Goal: Task Accomplishment & Management: Use online tool/utility

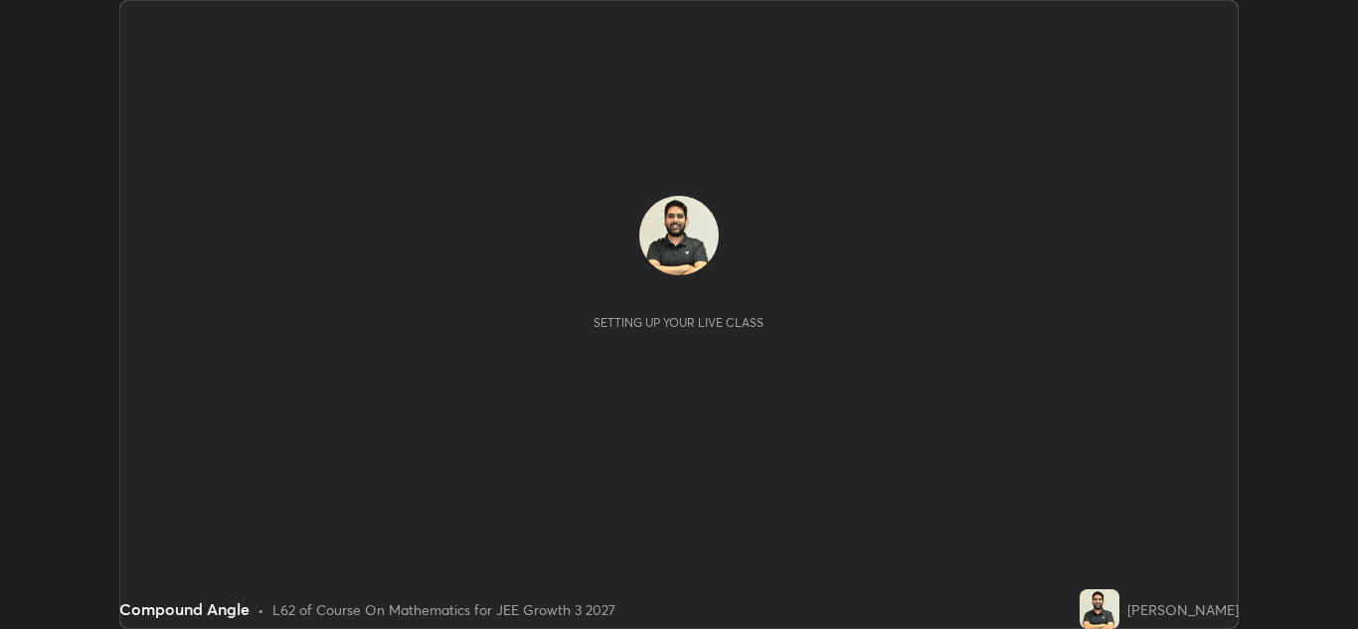
scroll to position [629, 1358]
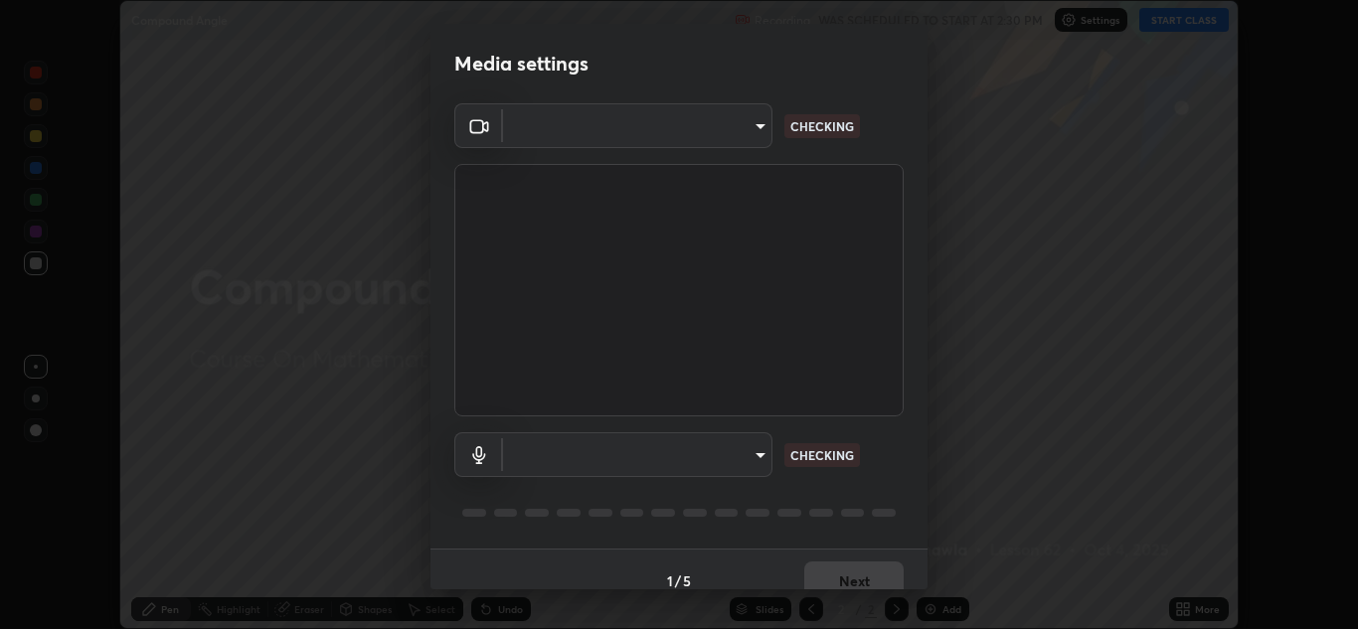
type input "00cb52ea7dbc067a4e9eba70c986ec13a5c87d59f38709f4e6374cce52915b34"
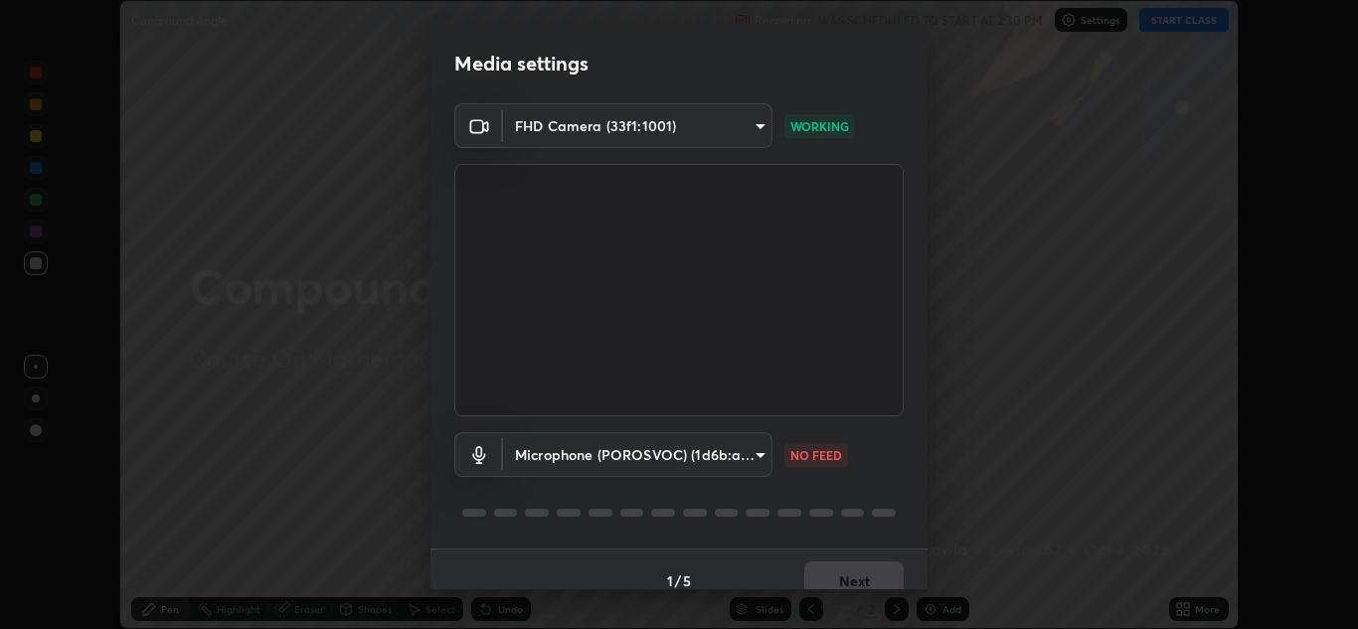
click at [568, 474] on body "Erase all Compound Angle Recording WAS SCHEDULED TO START AT 2:30 PM Settings S…" at bounding box center [679, 314] width 1358 height 629
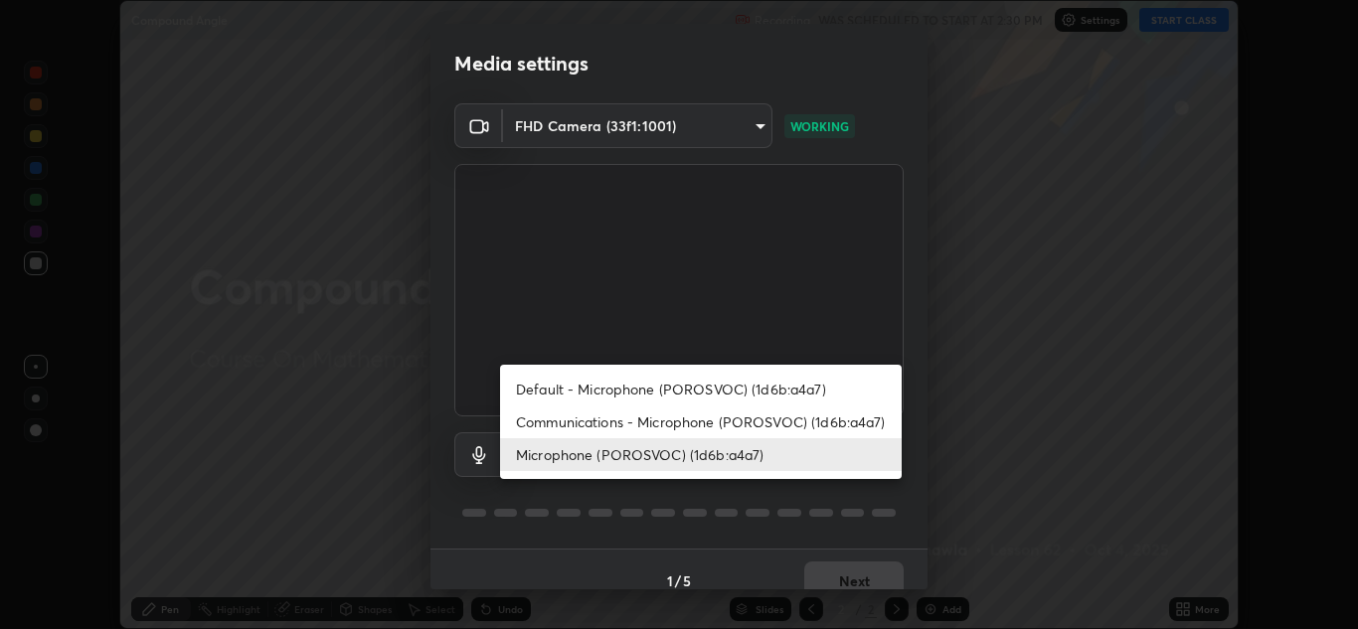
click at [559, 395] on li "Default - Microphone (POROSVOC) (1d6b:a4a7)" at bounding box center [701, 389] width 402 height 33
type input "default"
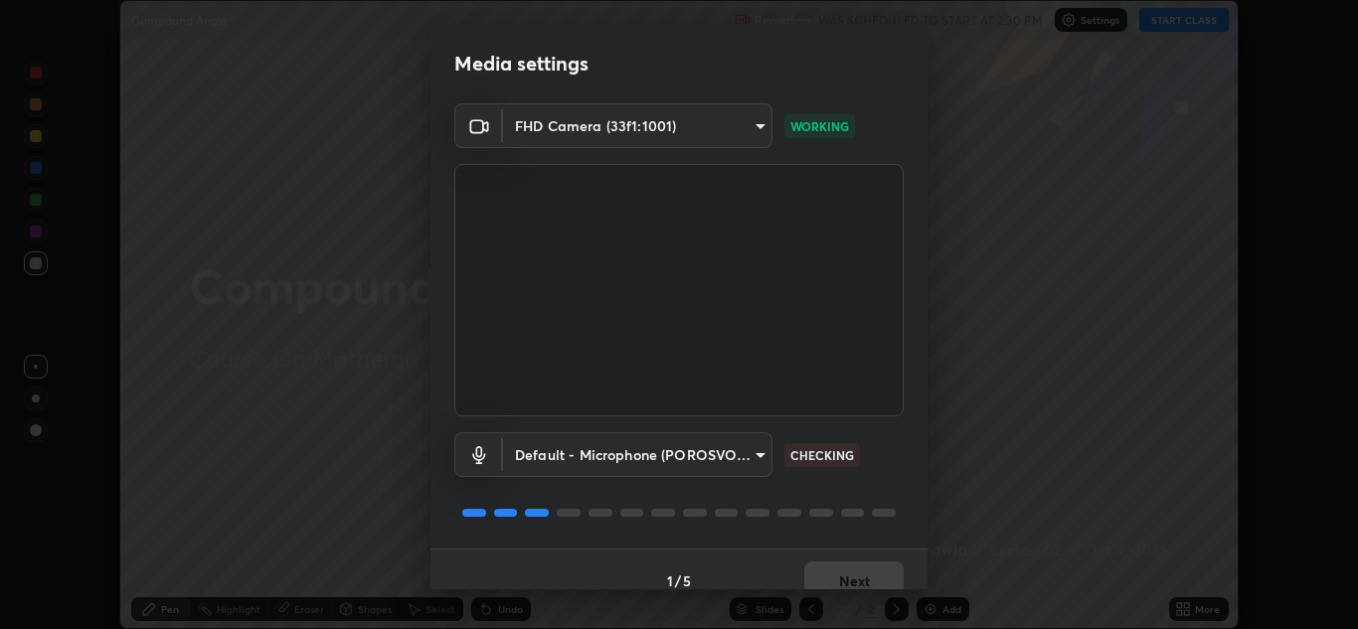
scroll to position [23, 0]
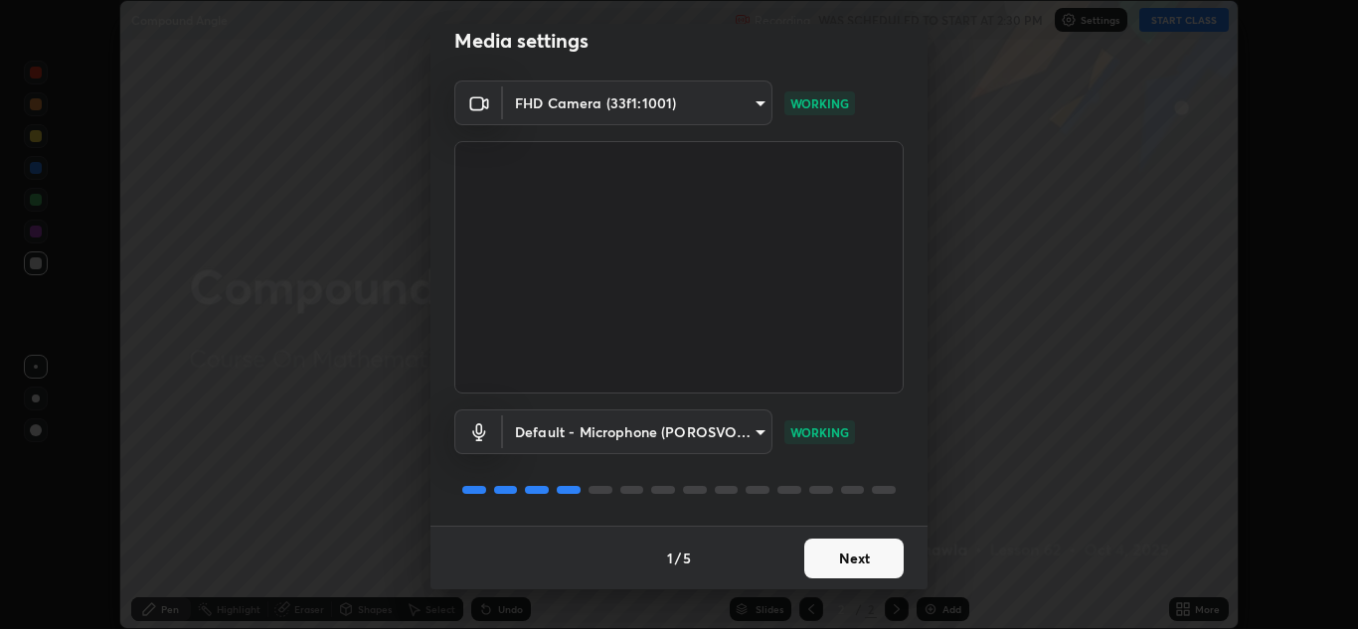
click at [819, 570] on button "Next" at bounding box center [853, 559] width 99 height 40
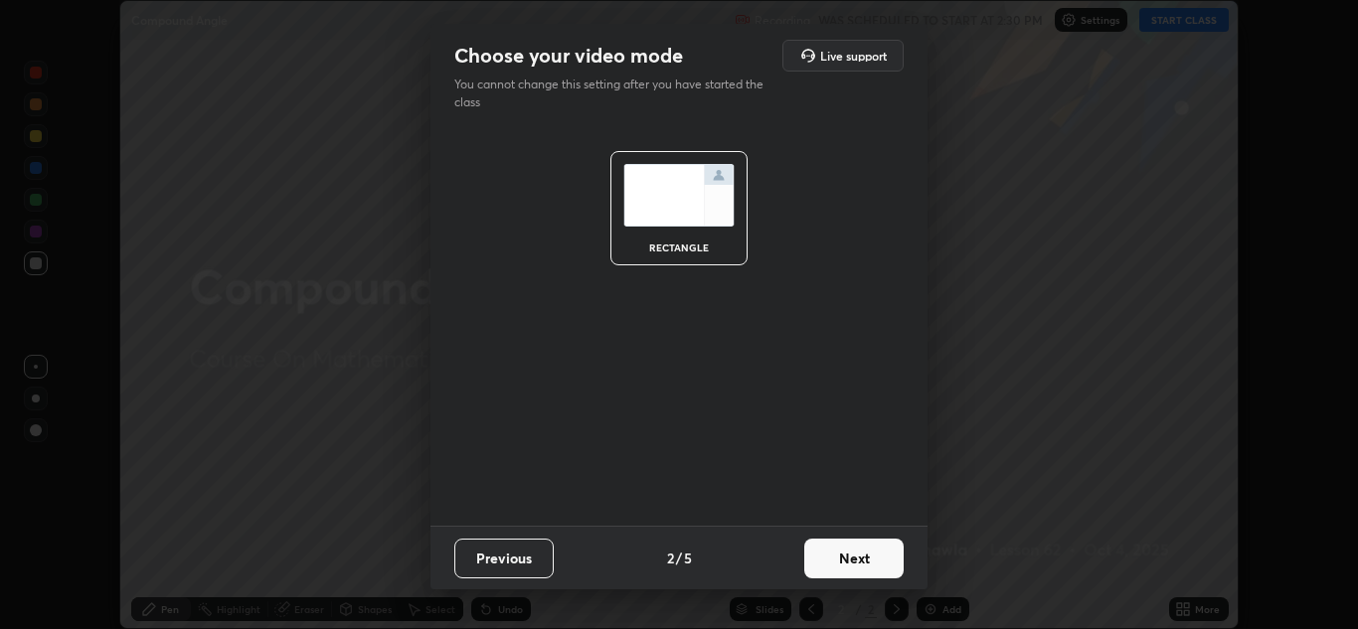
click at [830, 563] on button "Next" at bounding box center [853, 559] width 99 height 40
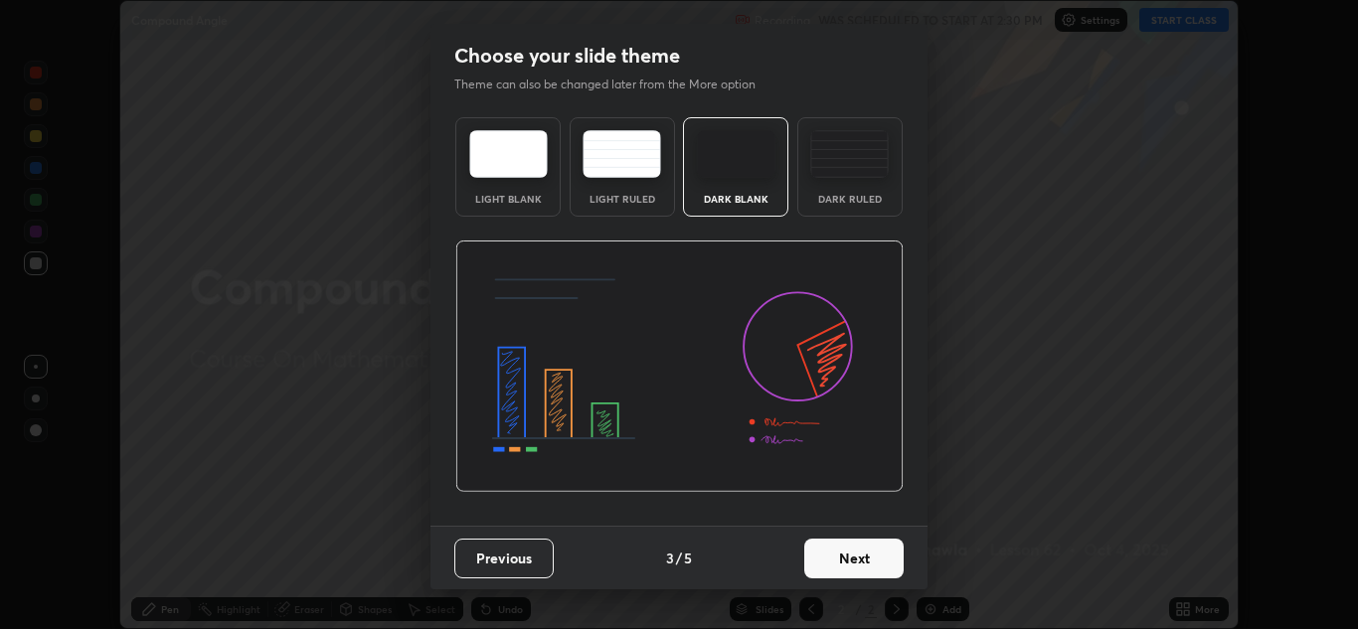
click at [851, 563] on button "Next" at bounding box center [853, 559] width 99 height 40
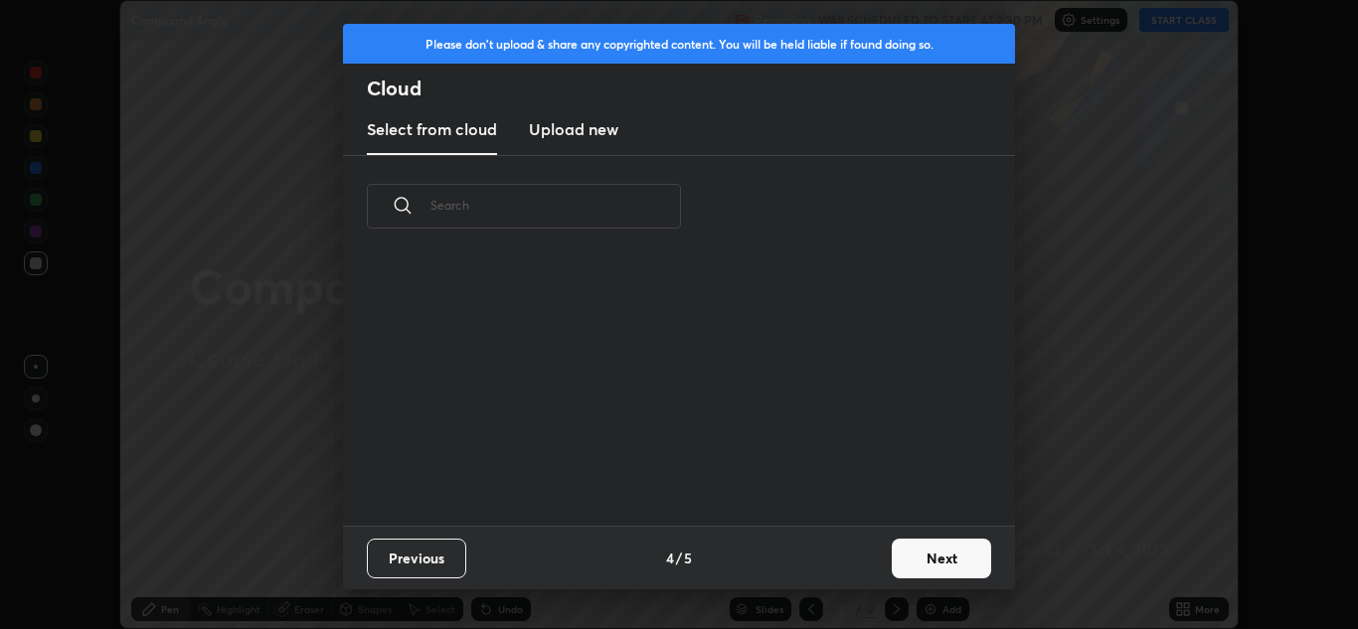
scroll to position [268, 638]
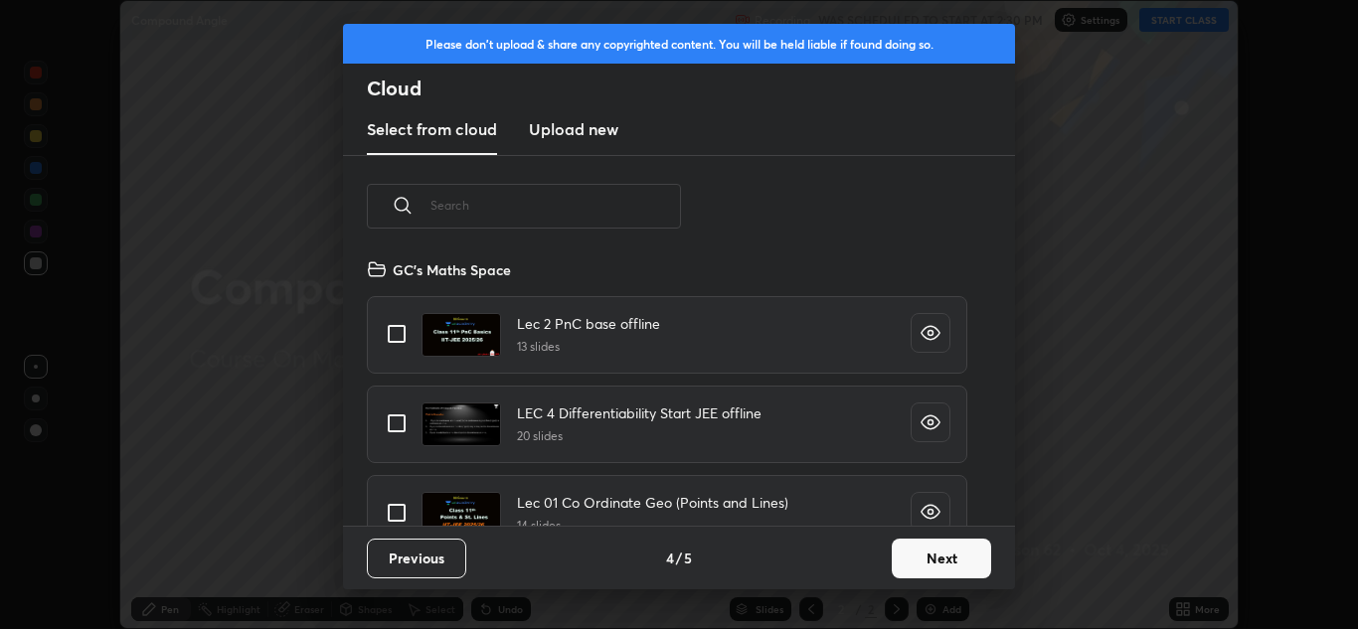
click at [917, 555] on button "Next" at bounding box center [941, 559] width 99 height 40
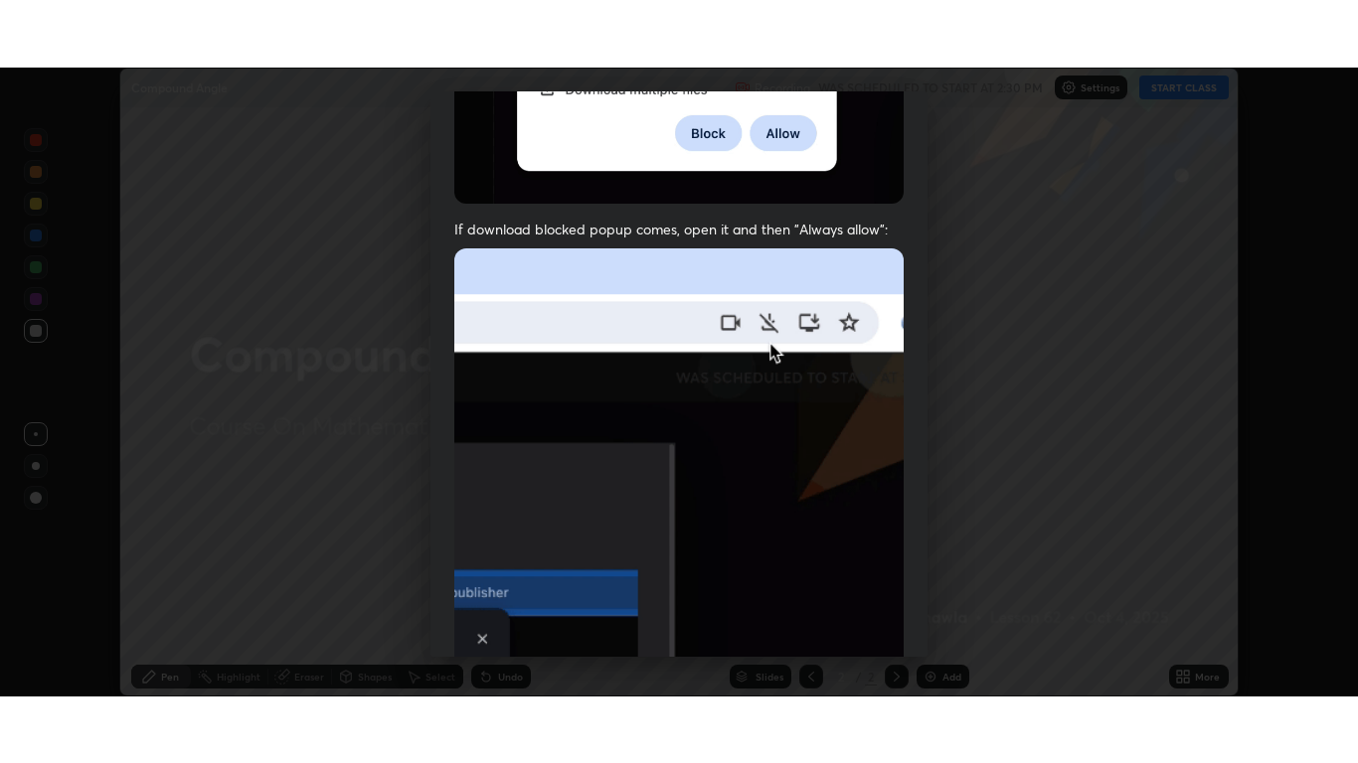
scroll to position [429, 0]
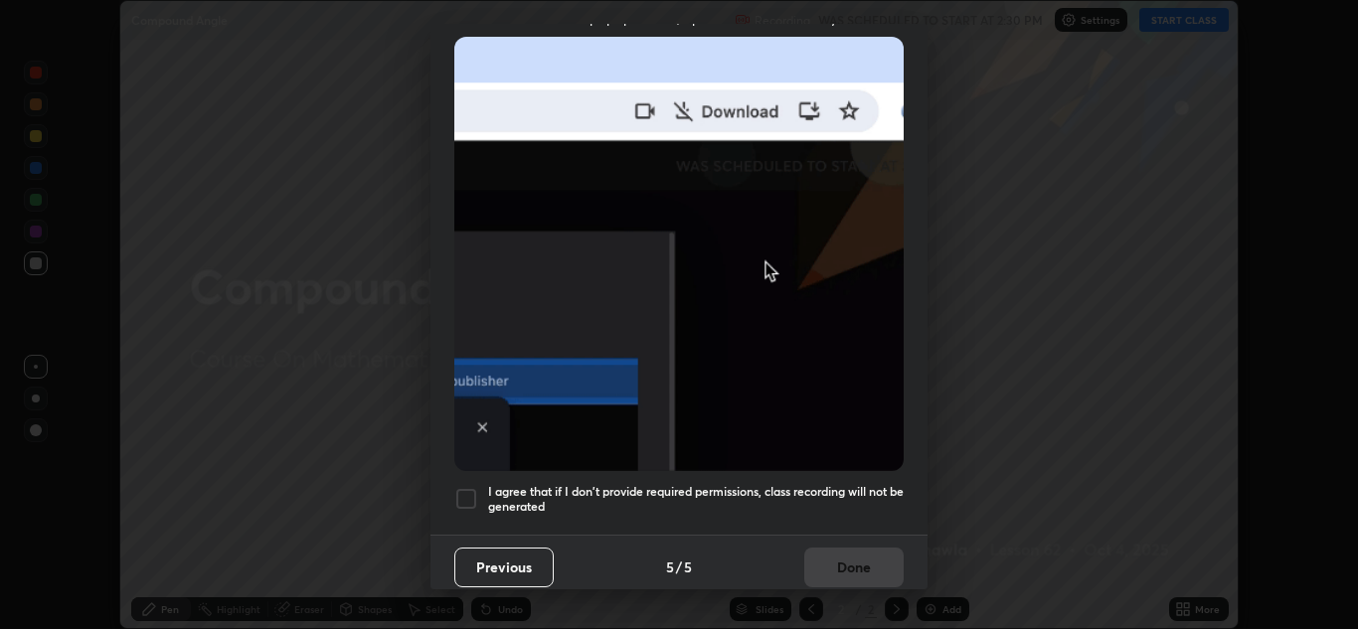
click at [490, 503] on h5 "I agree that if I don't provide required permissions, class recording will not …" at bounding box center [695, 499] width 415 height 31
click at [817, 573] on button "Done" at bounding box center [853, 568] width 99 height 40
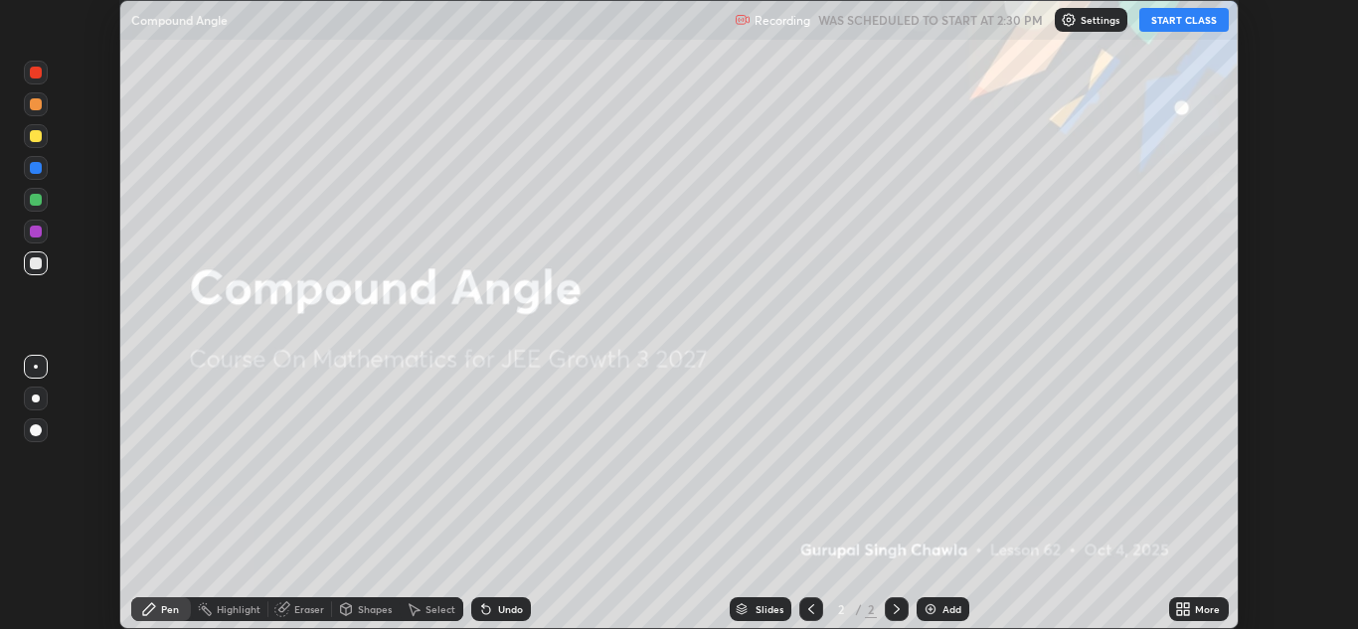
click at [1192, 23] on button "START CLASS" at bounding box center [1183, 20] width 89 height 24
click at [1198, 618] on div "More" at bounding box center [1199, 609] width 60 height 24
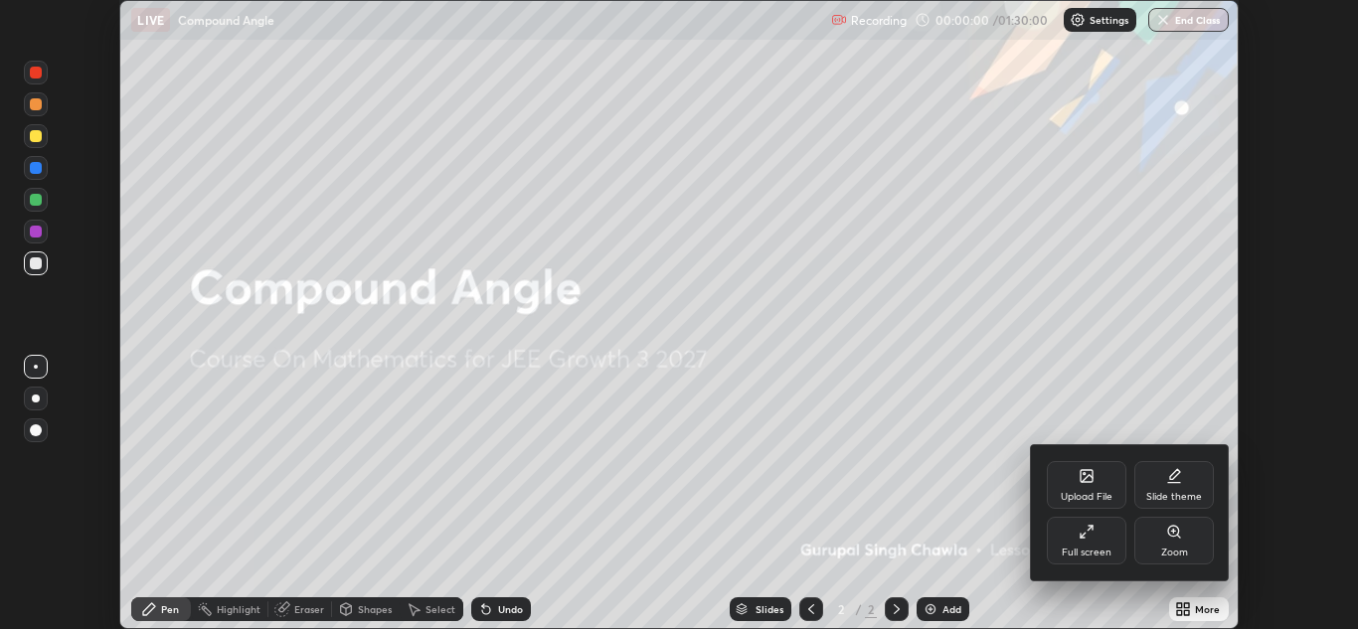
click at [1082, 535] on icon at bounding box center [1086, 532] width 16 height 16
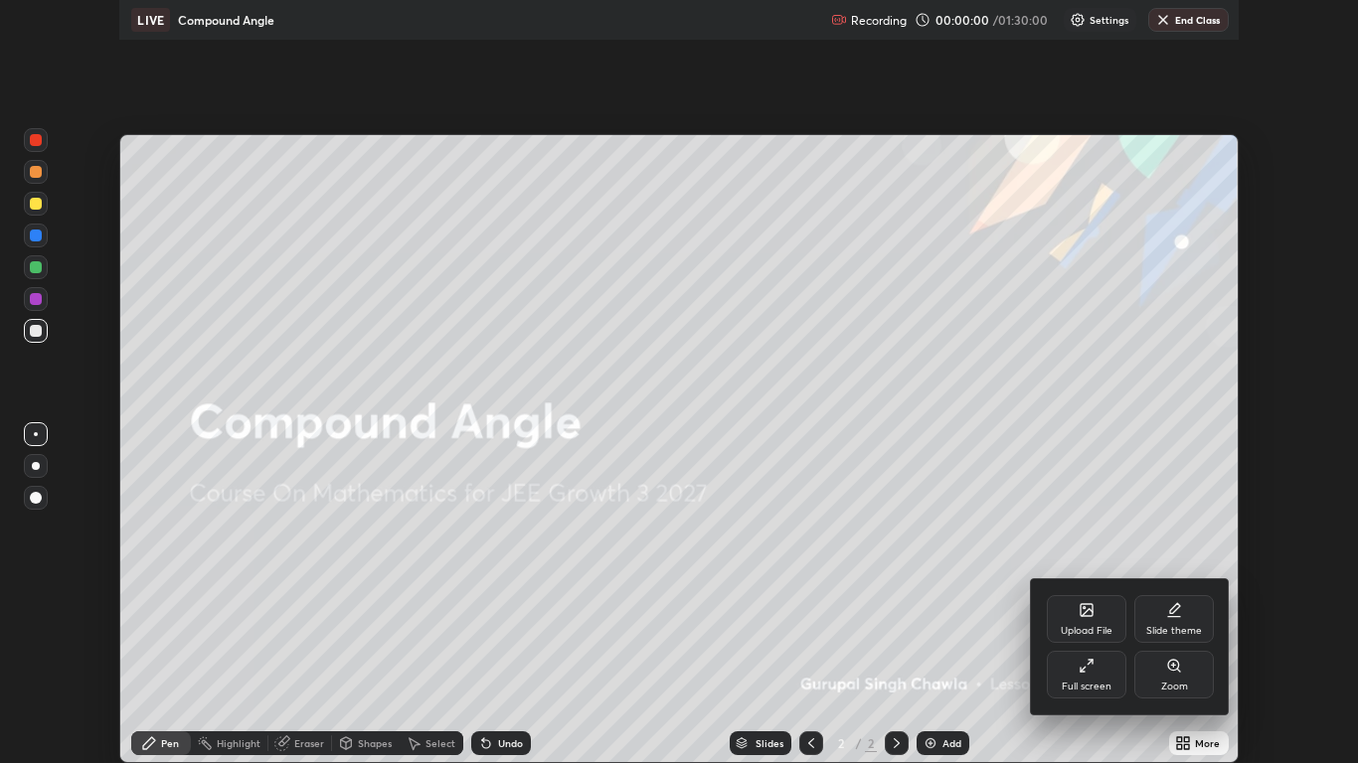
scroll to position [763, 1358]
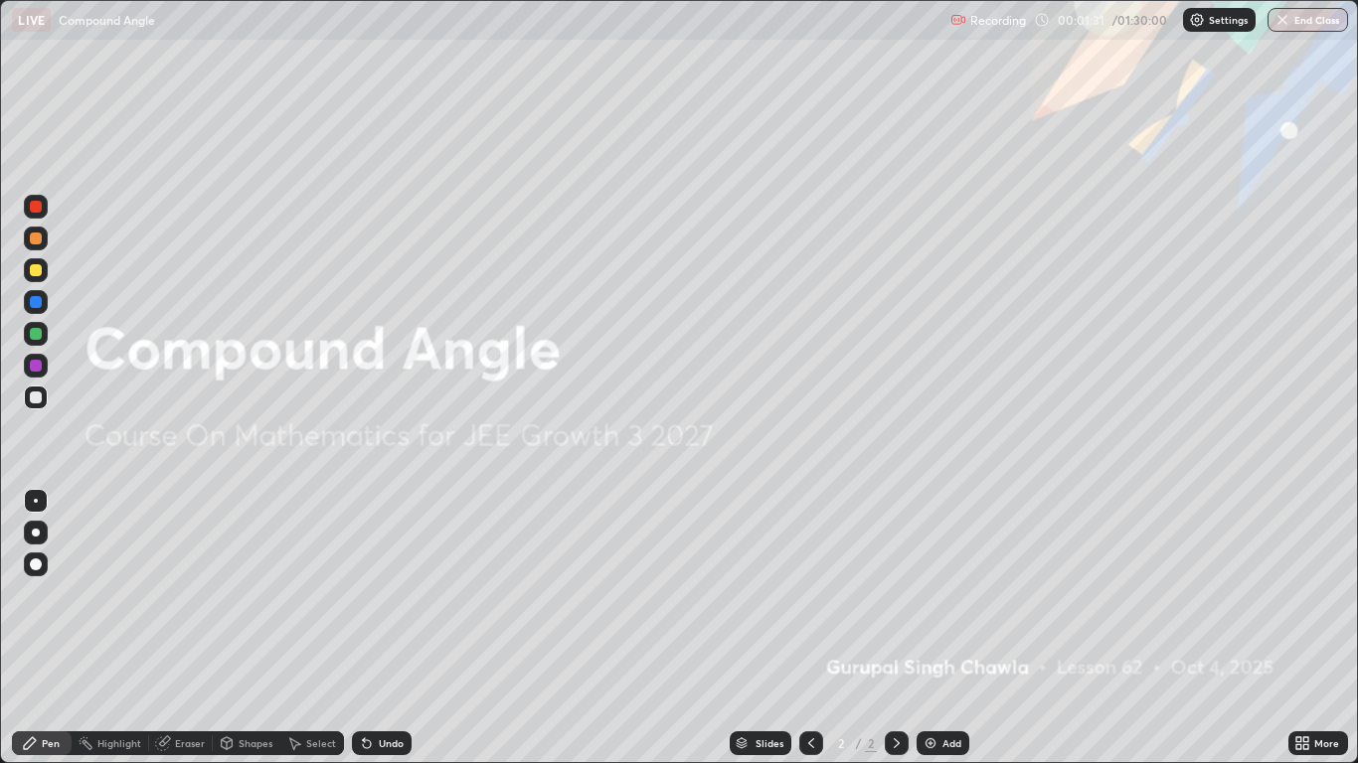
click at [952, 628] on div "Add" at bounding box center [951, 743] width 19 height 10
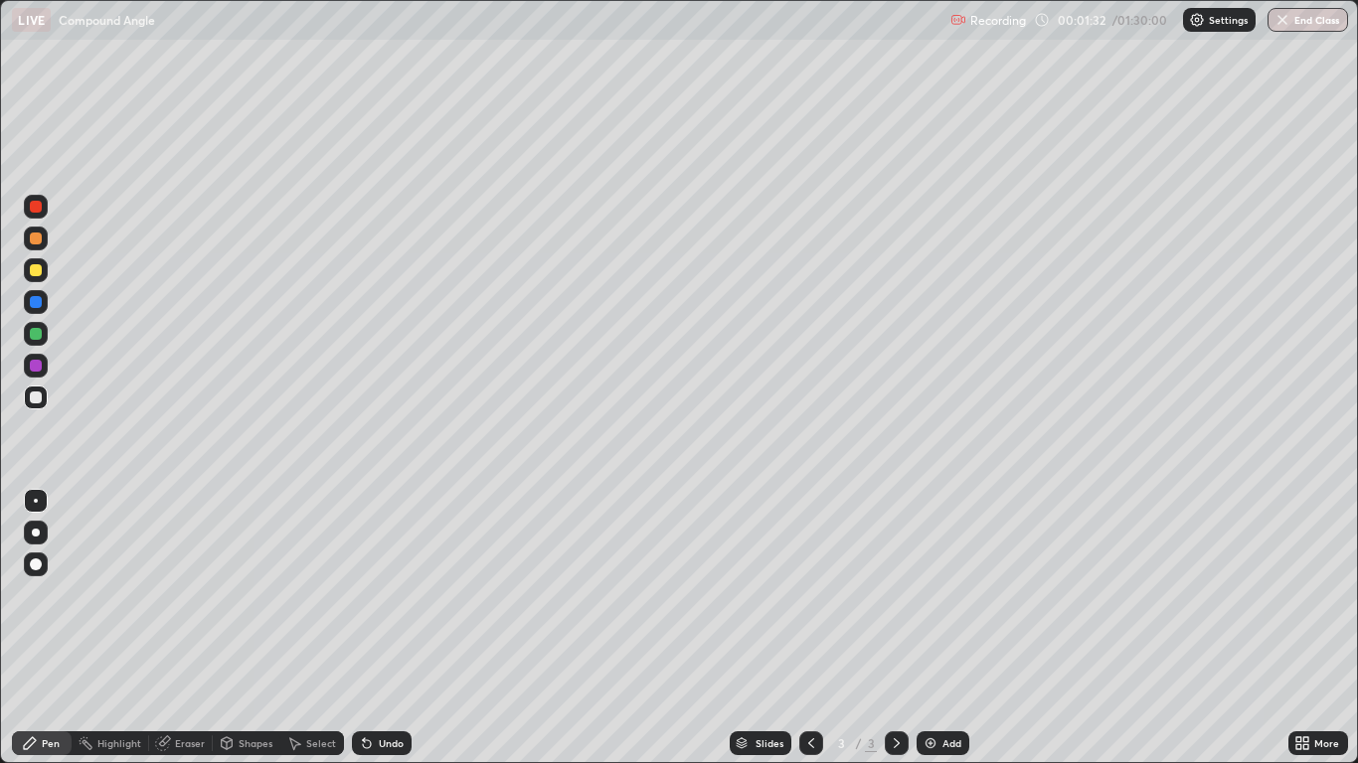
click at [41, 268] on div at bounding box center [36, 270] width 12 height 12
click at [34, 212] on div at bounding box center [36, 207] width 12 height 12
click at [37, 273] on div at bounding box center [36, 270] width 12 height 12
click at [39, 247] on div at bounding box center [36, 239] width 24 height 24
click at [197, 628] on div "Eraser" at bounding box center [190, 743] width 30 height 10
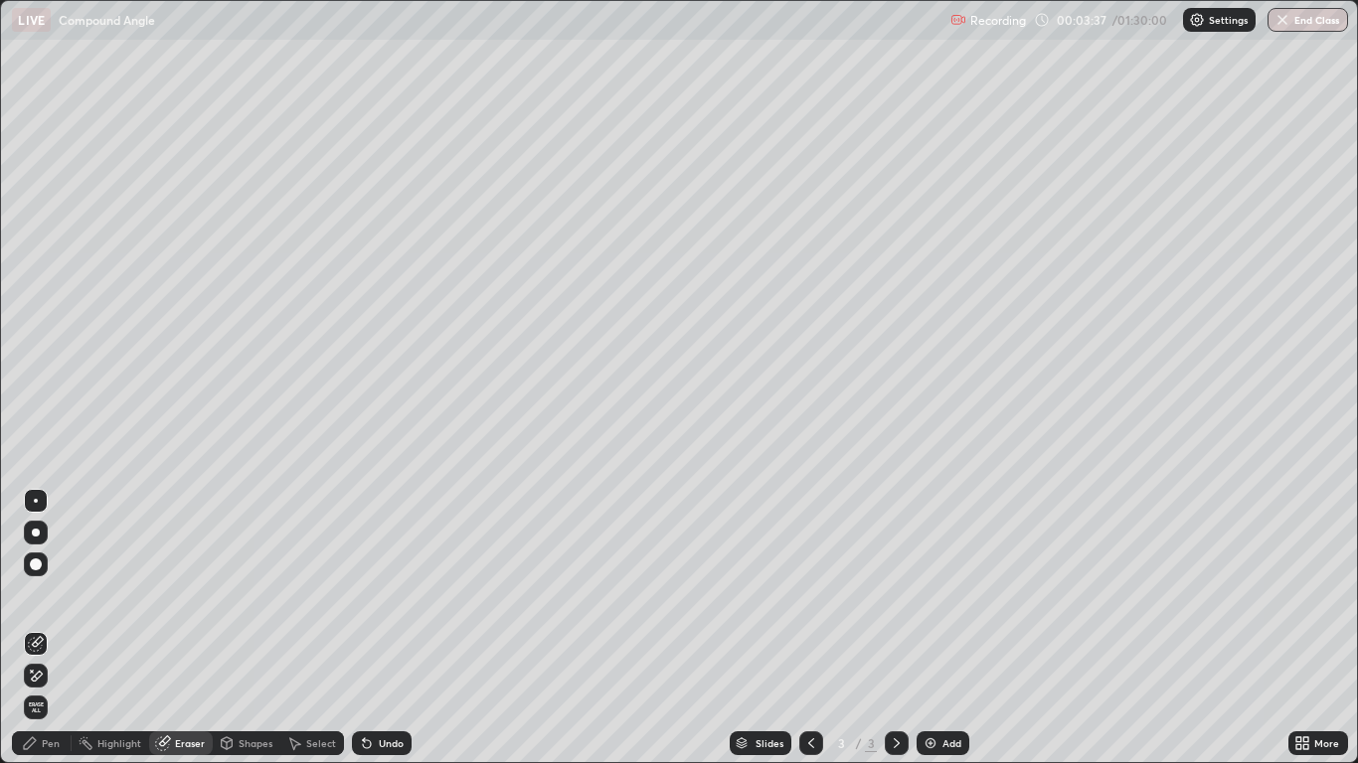
click at [61, 628] on div "Pen" at bounding box center [42, 744] width 60 height 24
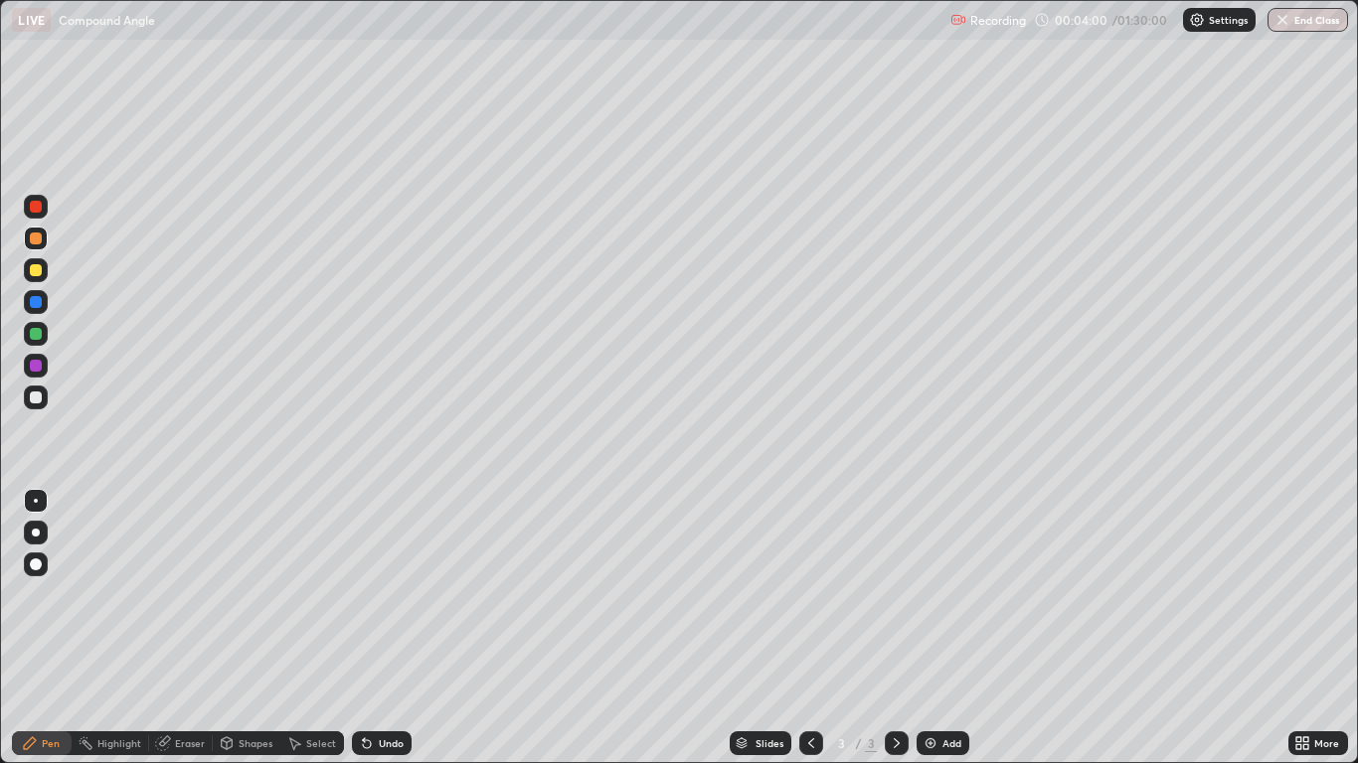
click at [389, 628] on div "Undo" at bounding box center [391, 743] width 25 height 10
click at [400, 628] on div "Undo" at bounding box center [391, 743] width 25 height 10
click at [303, 628] on div "Select" at bounding box center [312, 744] width 64 height 24
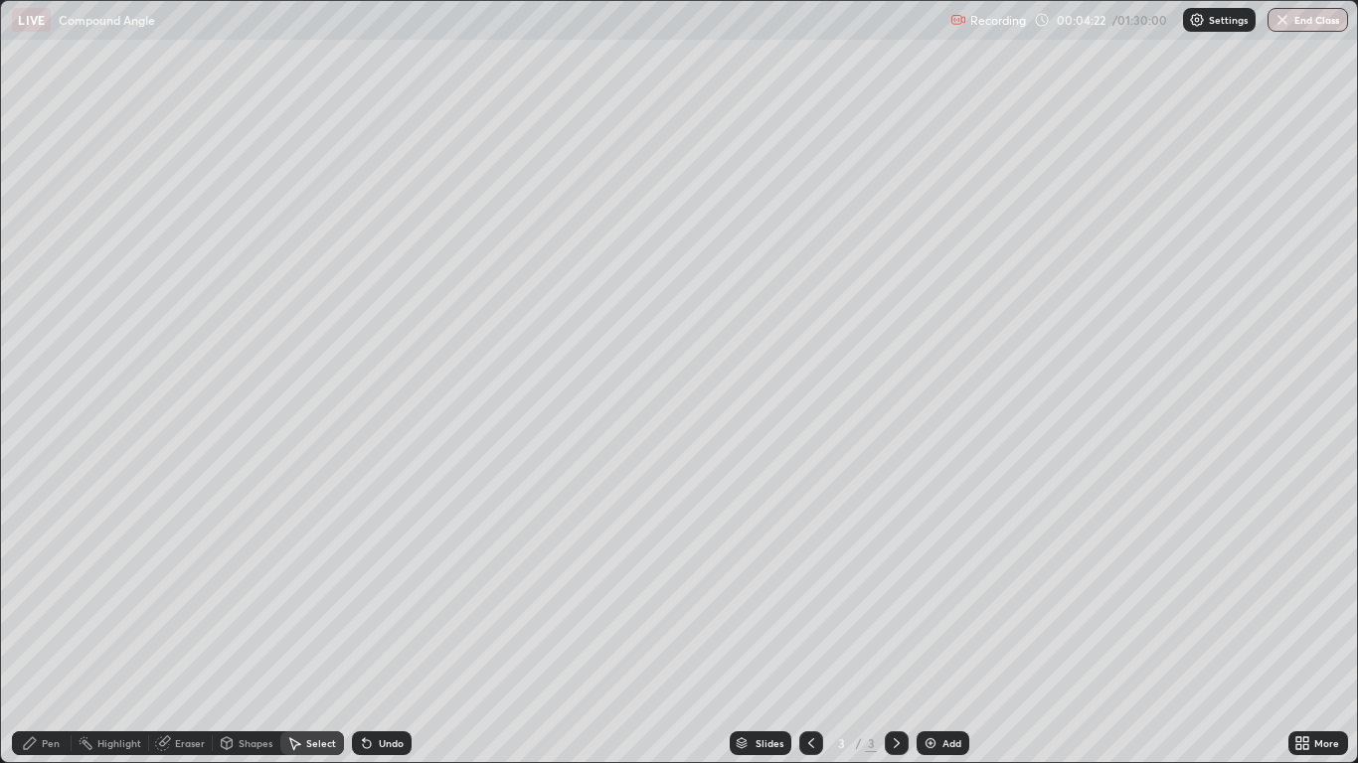
click at [265, 628] on div "Shapes" at bounding box center [256, 743] width 34 height 10
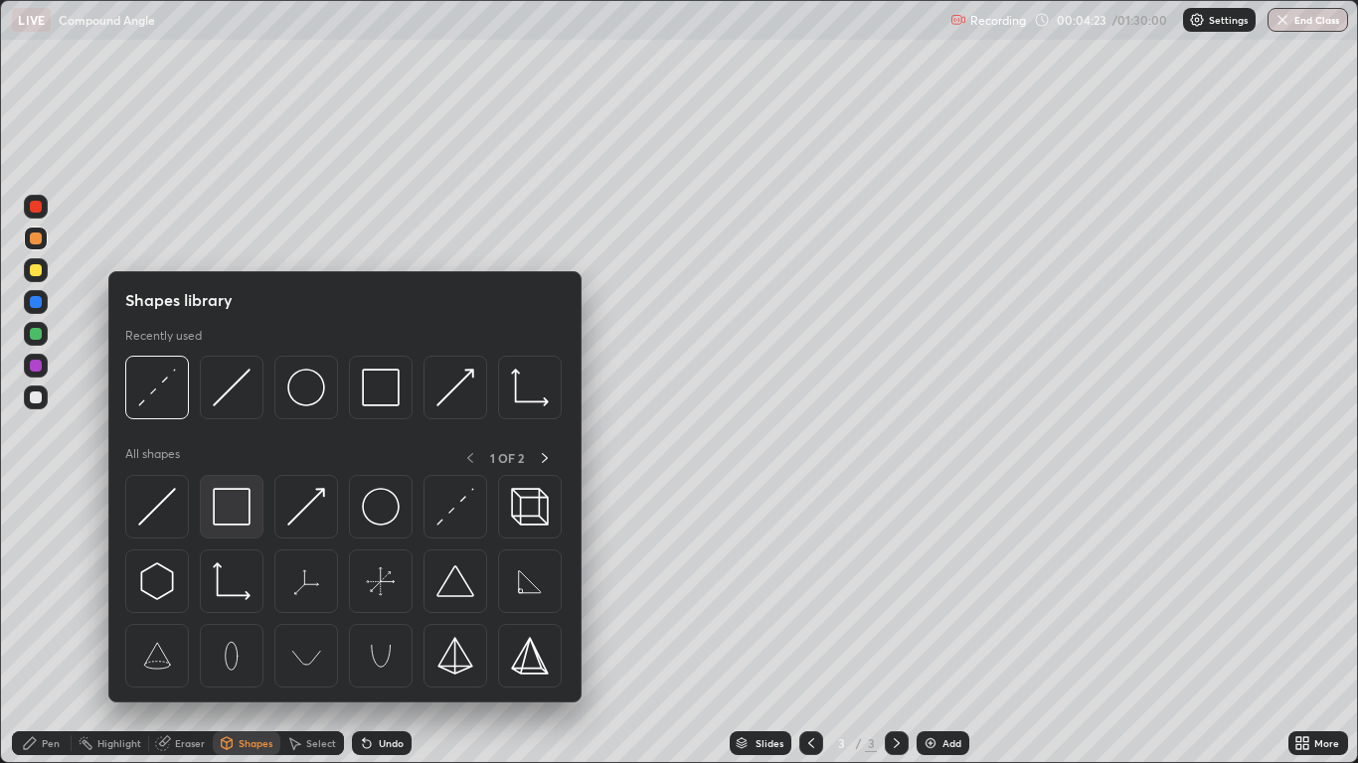
click at [225, 503] on img at bounding box center [232, 507] width 38 height 38
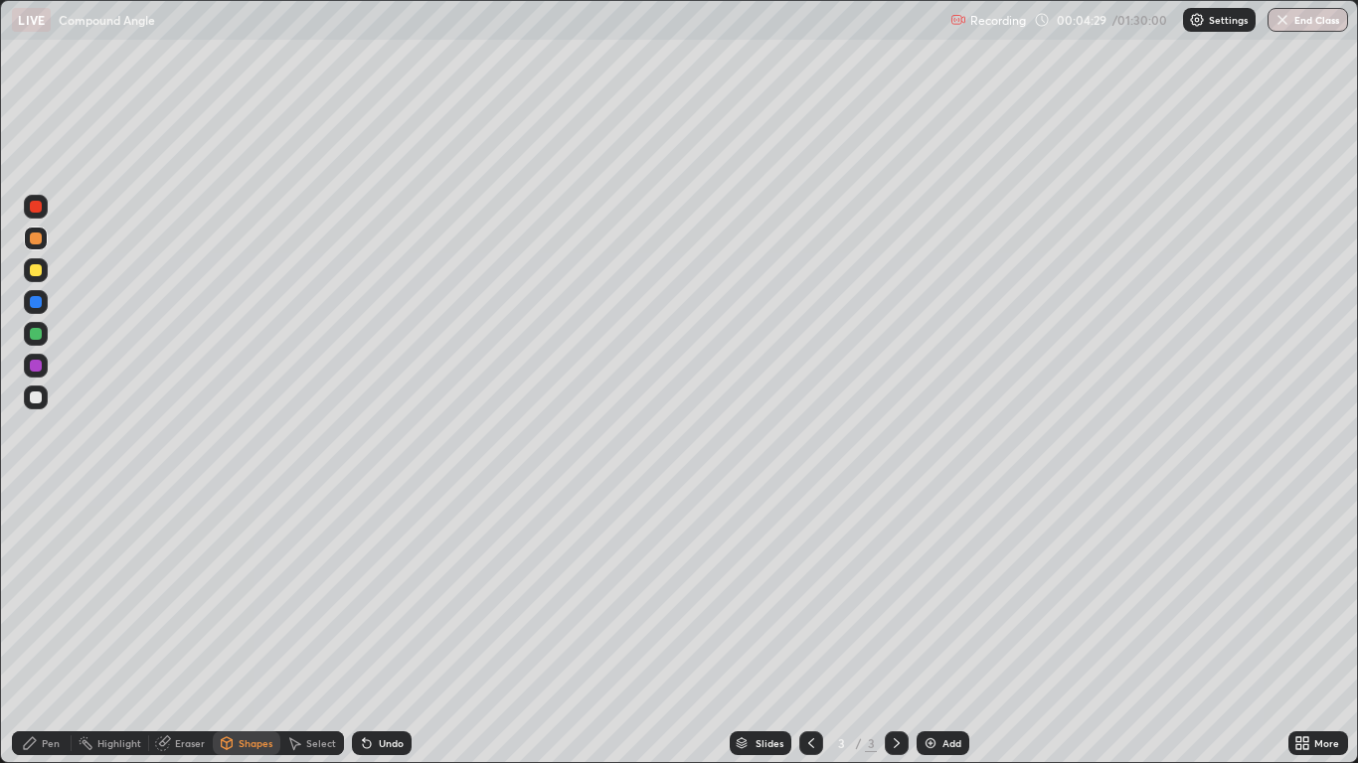
click at [40, 304] on div at bounding box center [36, 302] width 12 height 12
click at [53, 628] on div "Pen" at bounding box center [42, 744] width 60 height 24
click at [36, 399] on div at bounding box center [36, 398] width 12 height 12
click at [33, 297] on div at bounding box center [36, 302] width 12 height 12
click at [27, 339] on div at bounding box center [36, 334] width 24 height 24
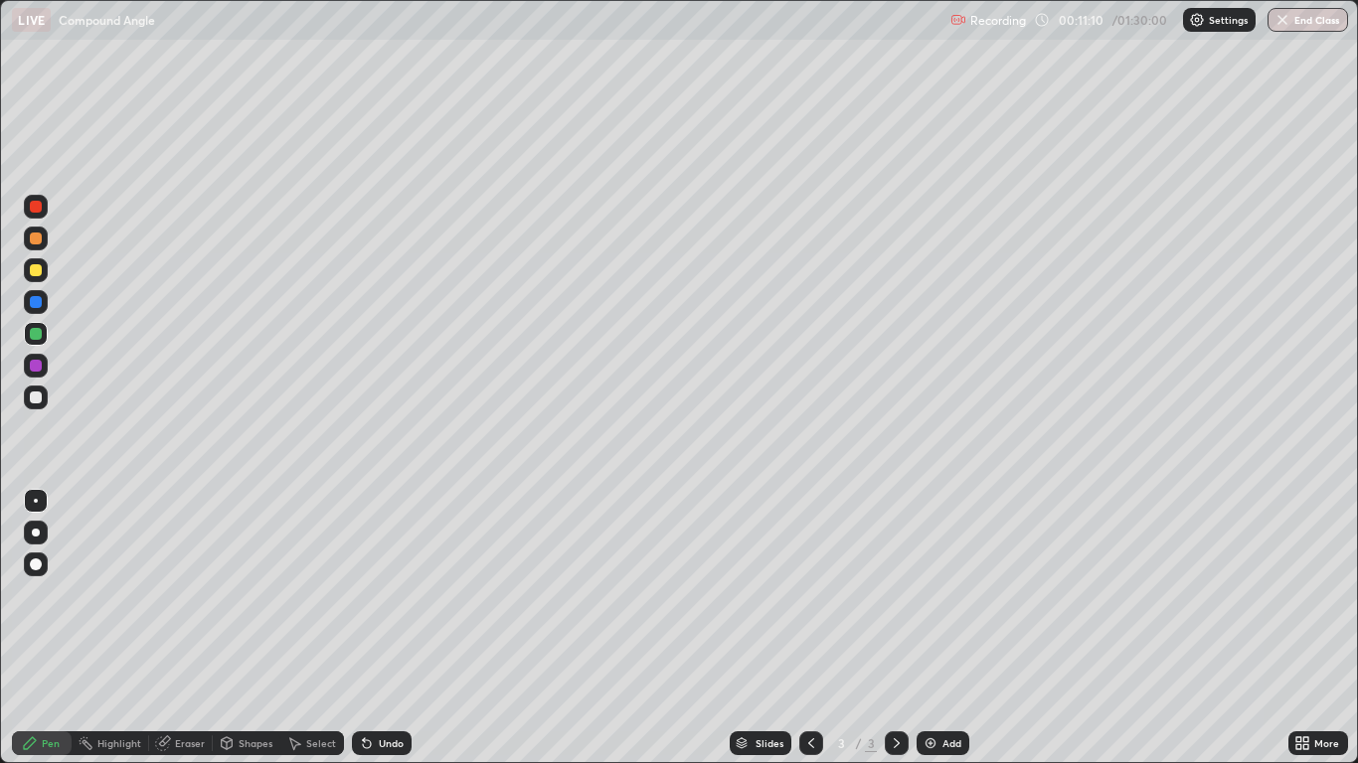
click at [949, 628] on div "Add" at bounding box center [951, 743] width 19 height 10
click at [35, 241] on div at bounding box center [36, 239] width 12 height 12
click at [37, 206] on div at bounding box center [36, 207] width 12 height 12
click at [37, 303] on div at bounding box center [36, 302] width 12 height 12
click at [38, 269] on div at bounding box center [36, 270] width 12 height 12
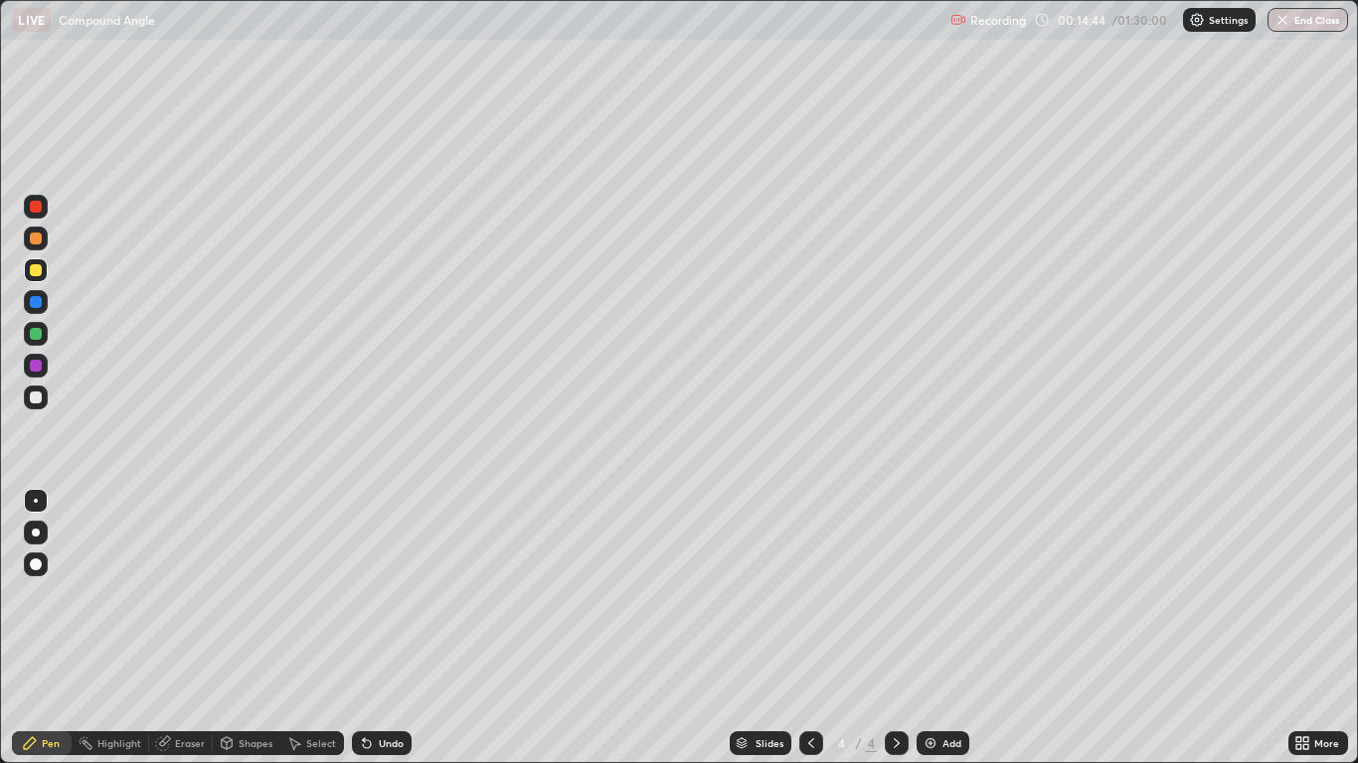
click at [34, 300] on div at bounding box center [36, 302] width 12 height 12
click at [41, 371] on div at bounding box center [36, 366] width 24 height 24
click at [311, 628] on div "Select" at bounding box center [321, 743] width 30 height 10
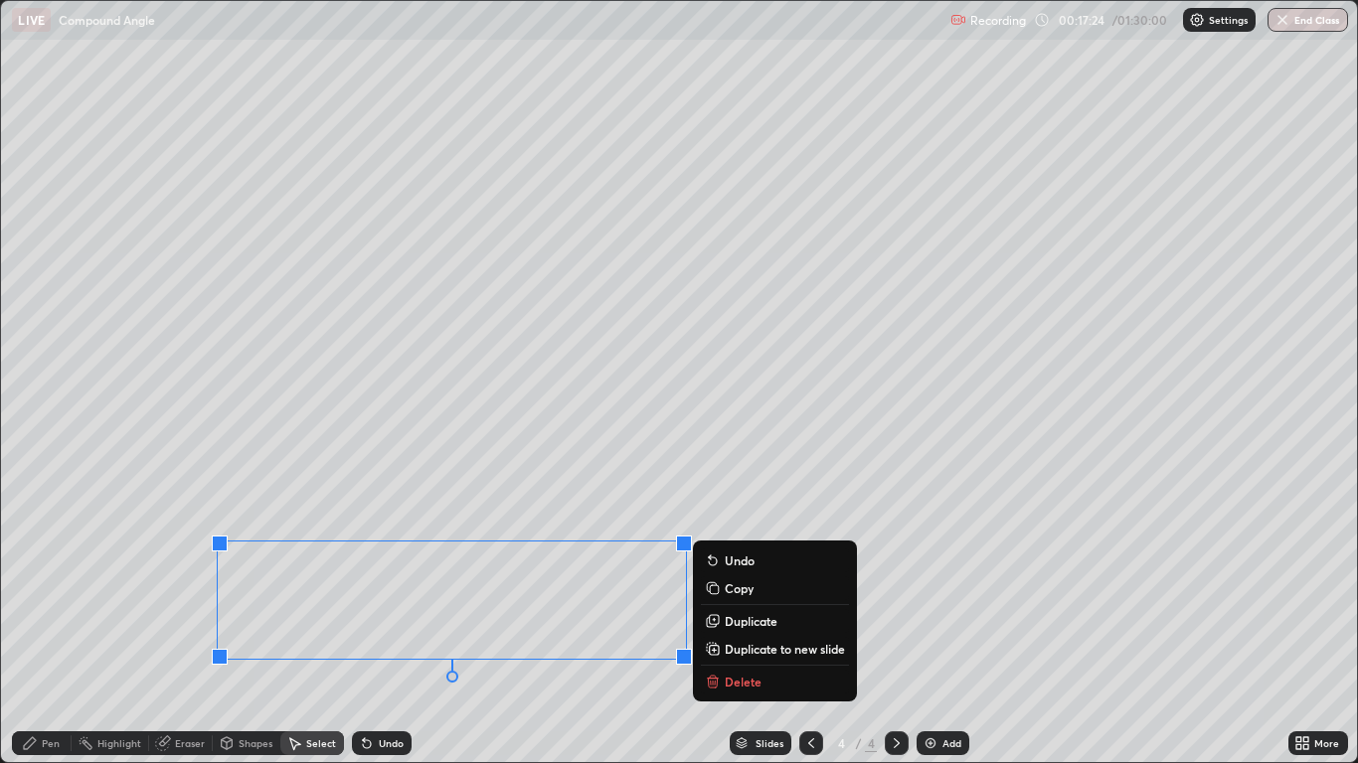
click at [746, 623] on p "Duplicate" at bounding box center [751, 621] width 53 height 16
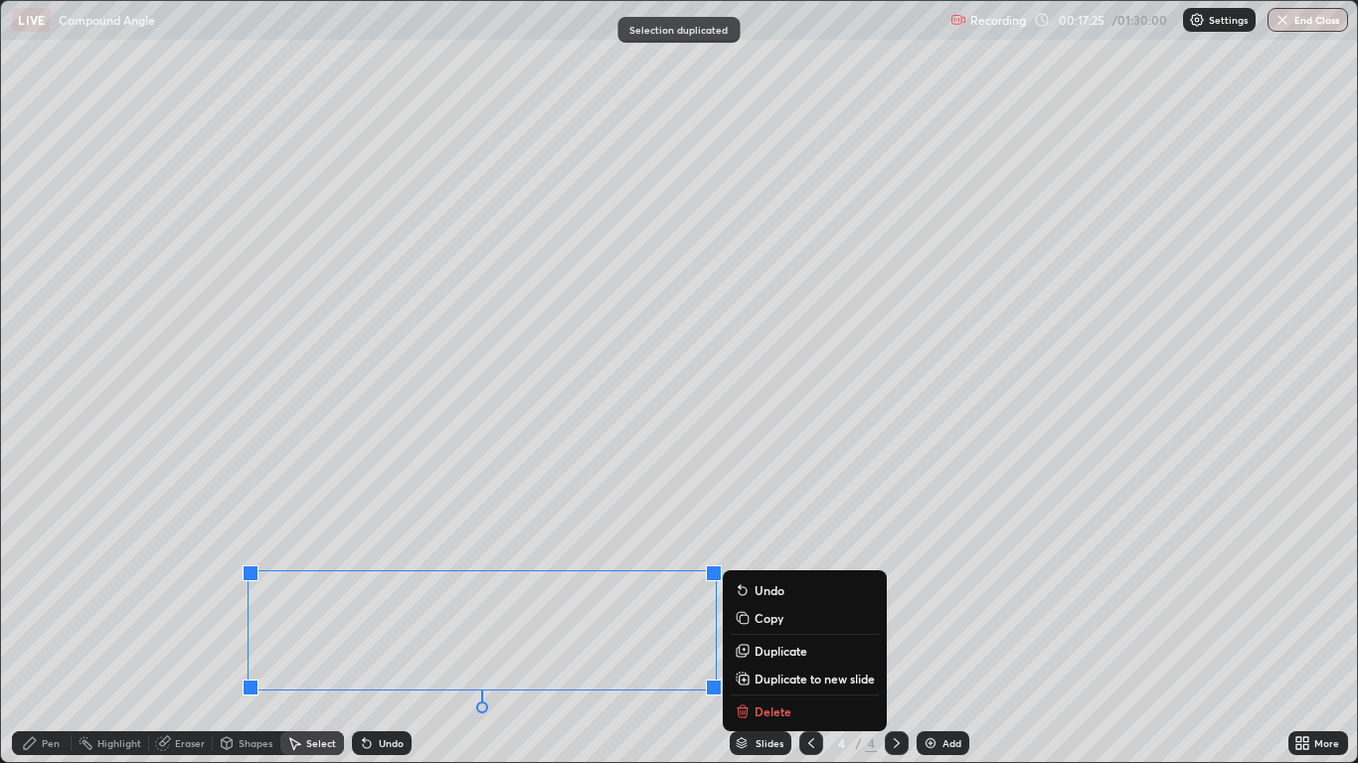
click at [767, 628] on p "Delete" at bounding box center [772, 712] width 37 height 16
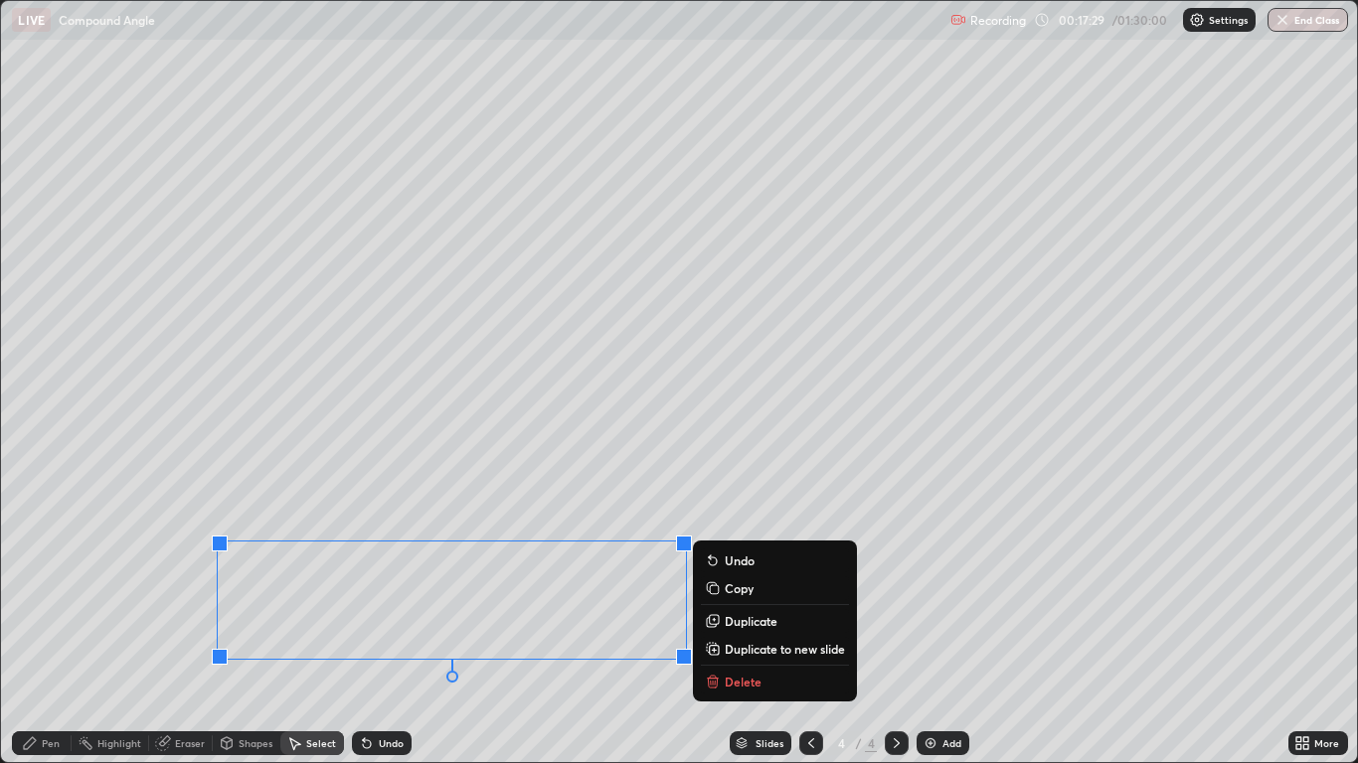
click at [750, 628] on p "Duplicate to new slide" at bounding box center [785, 649] width 120 height 16
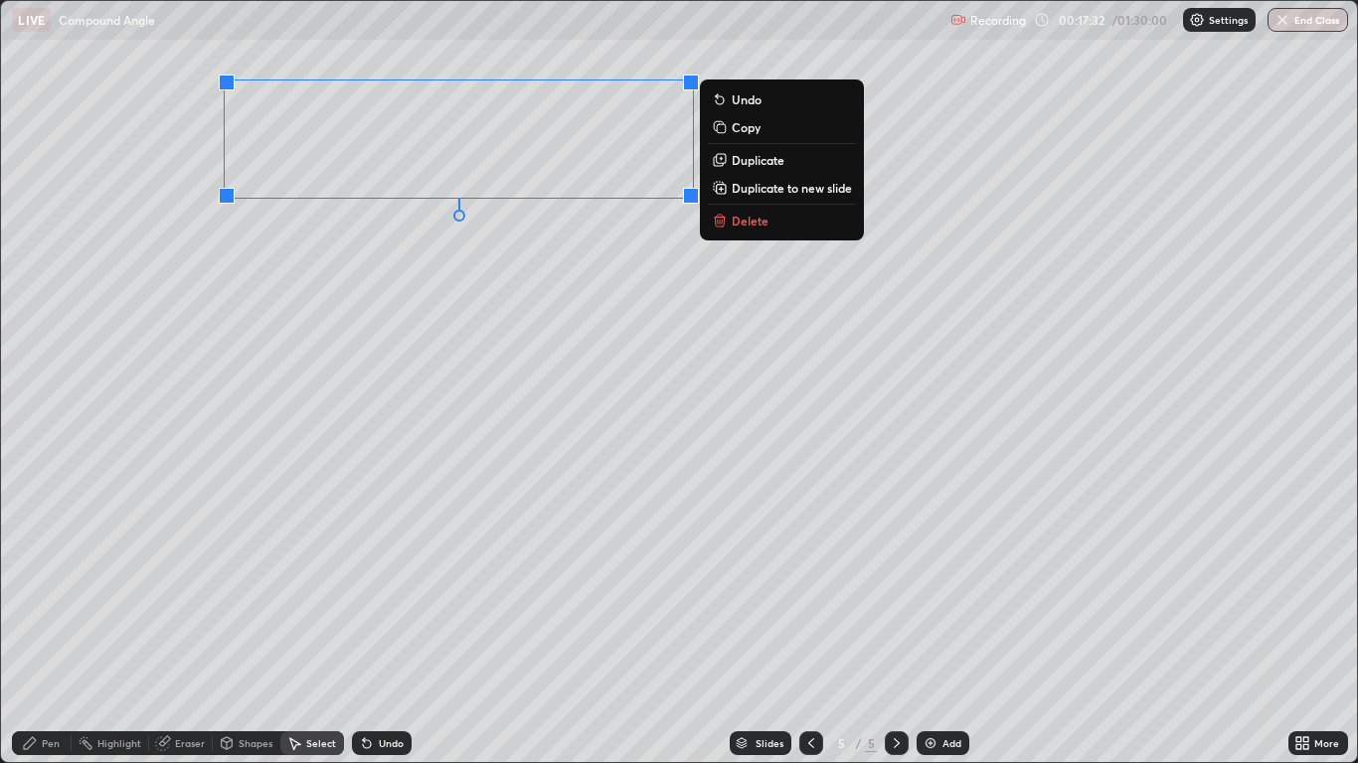
click at [64, 628] on div "Pen" at bounding box center [42, 744] width 60 height 24
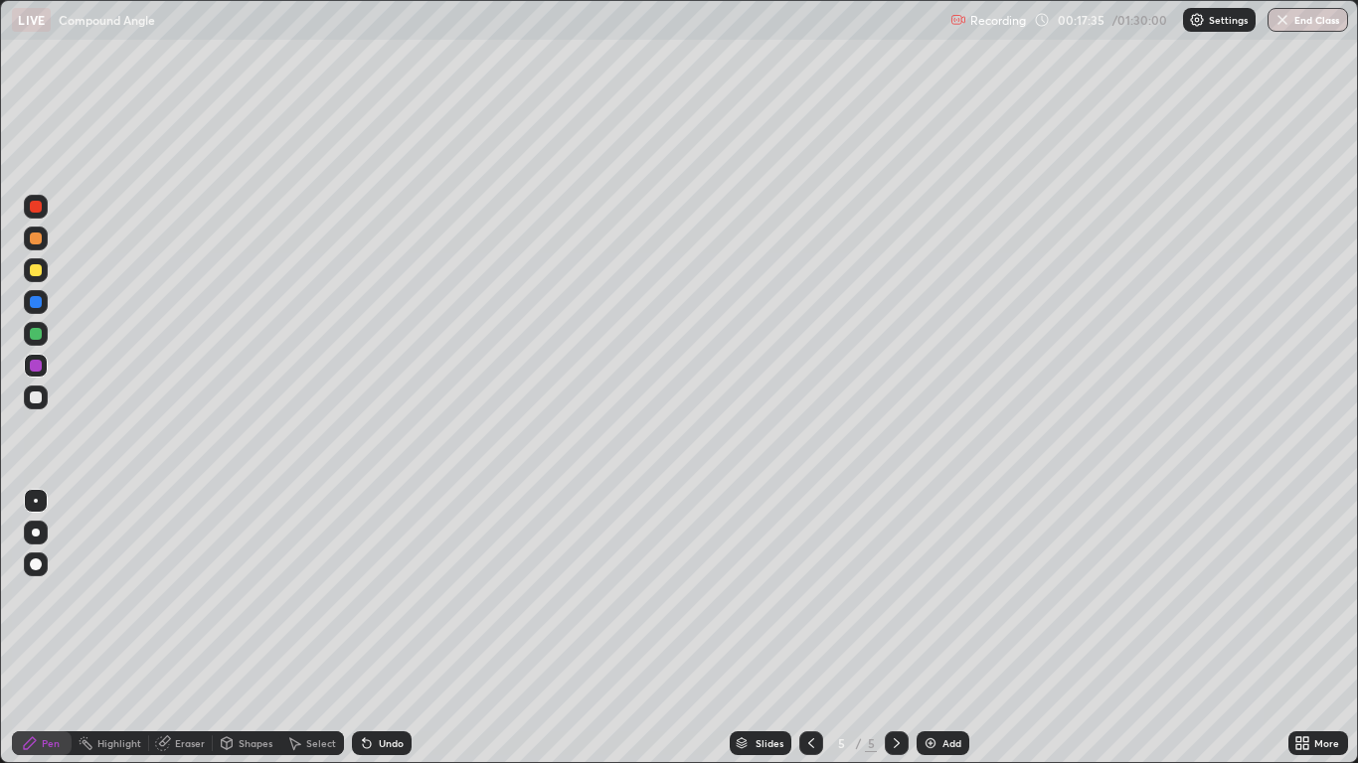
click at [186, 628] on div "Eraser" at bounding box center [190, 743] width 30 height 10
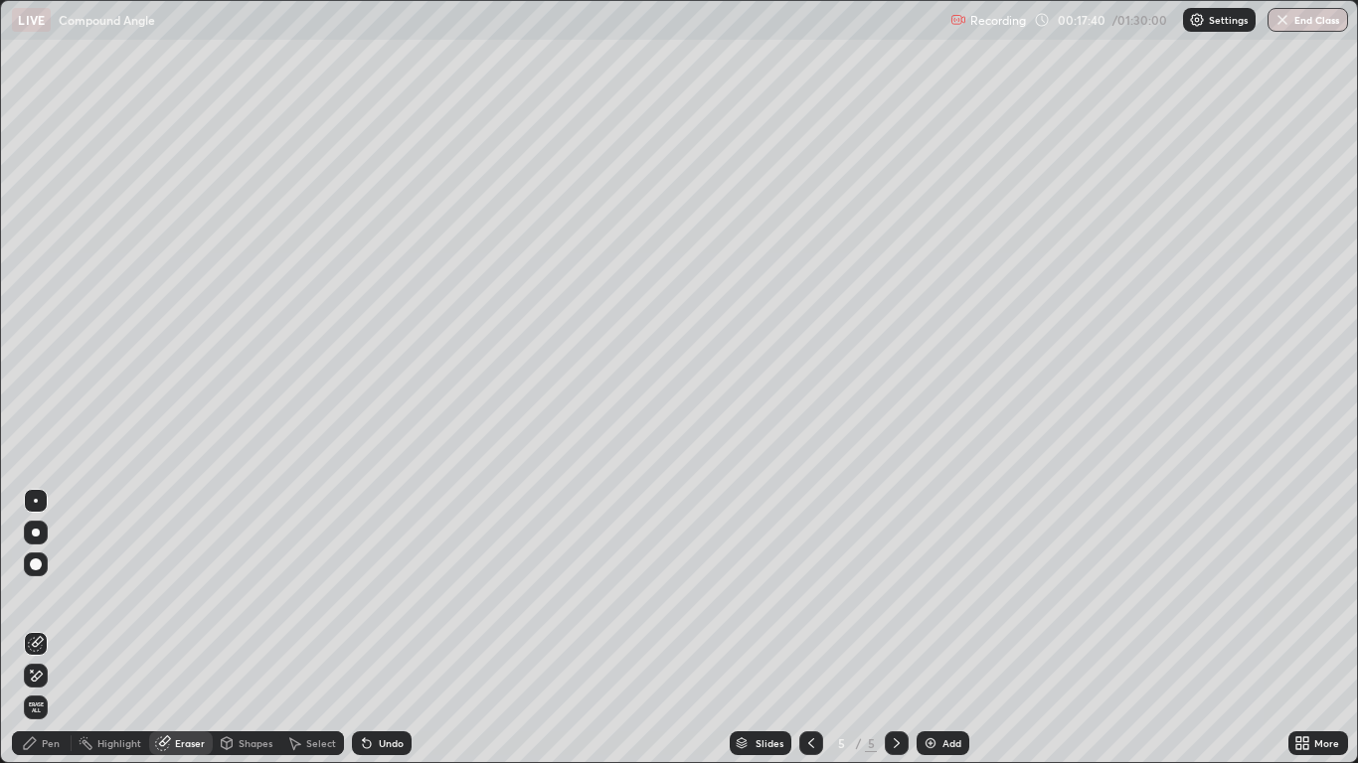
click at [42, 628] on div "Pen" at bounding box center [42, 744] width 60 height 24
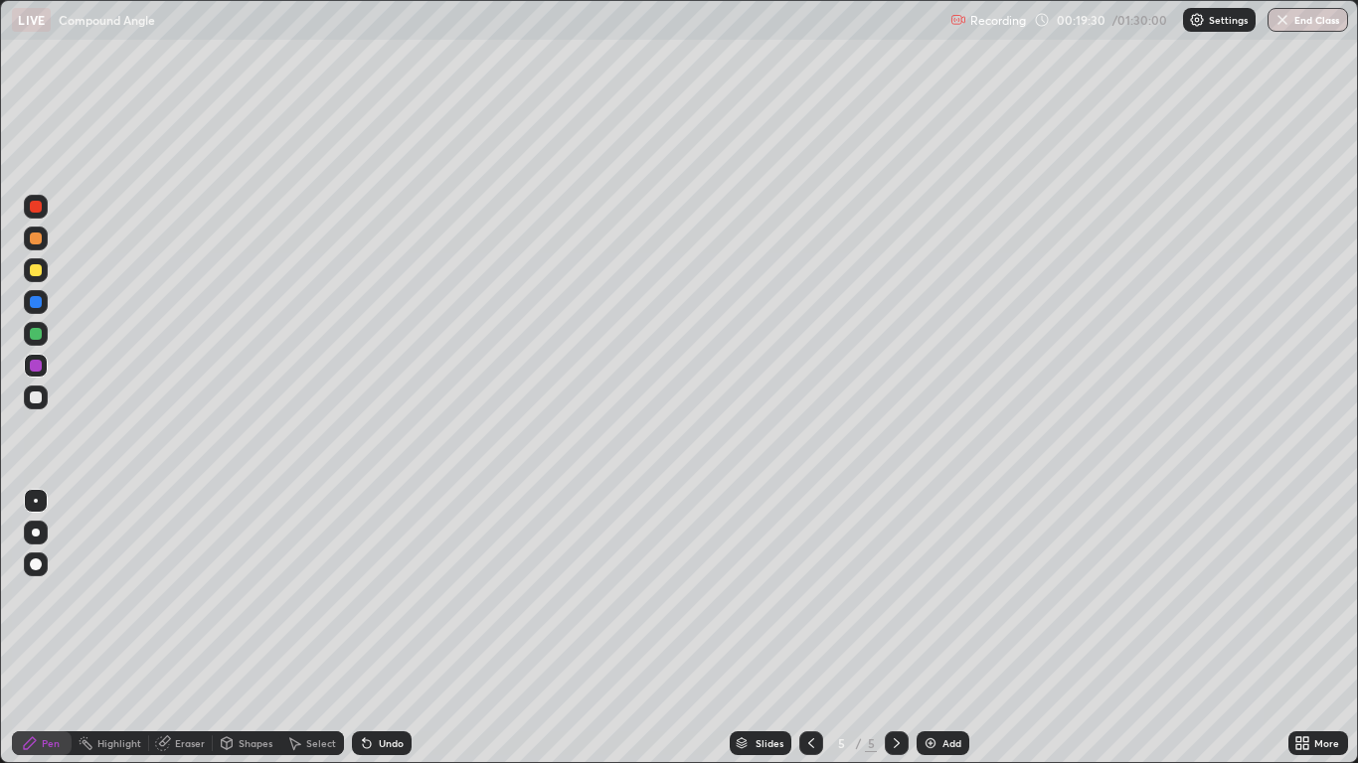
click at [389, 628] on div "Undo" at bounding box center [391, 743] width 25 height 10
click at [392, 628] on div "Undo" at bounding box center [382, 744] width 60 height 24
click at [398, 628] on div "Undo" at bounding box center [382, 744] width 60 height 24
click at [47, 273] on div at bounding box center [36, 270] width 24 height 24
click at [34, 397] on div at bounding box center [36, 398] width 12 height 12
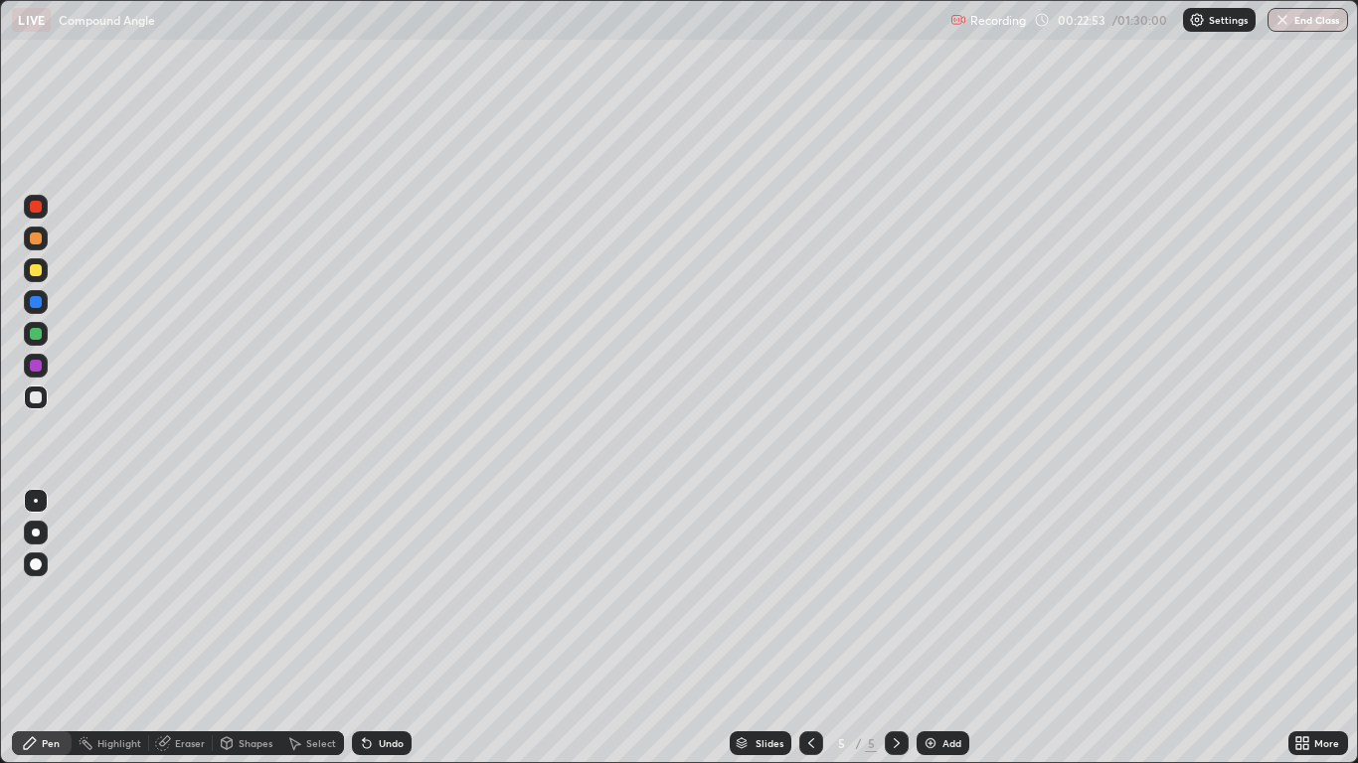
click at [810, 628] on icon at bounding box center [811, 743] width 16 height 16
click at [43, 215] on div at bounding box center [36, 207] width 24 height 24
click at [811, 628] on icon at bounding box center [811, 743] width 16 height 16
click at [172, 628] on div "Eraser" at bounding box center [181, 744] width 64 height 24
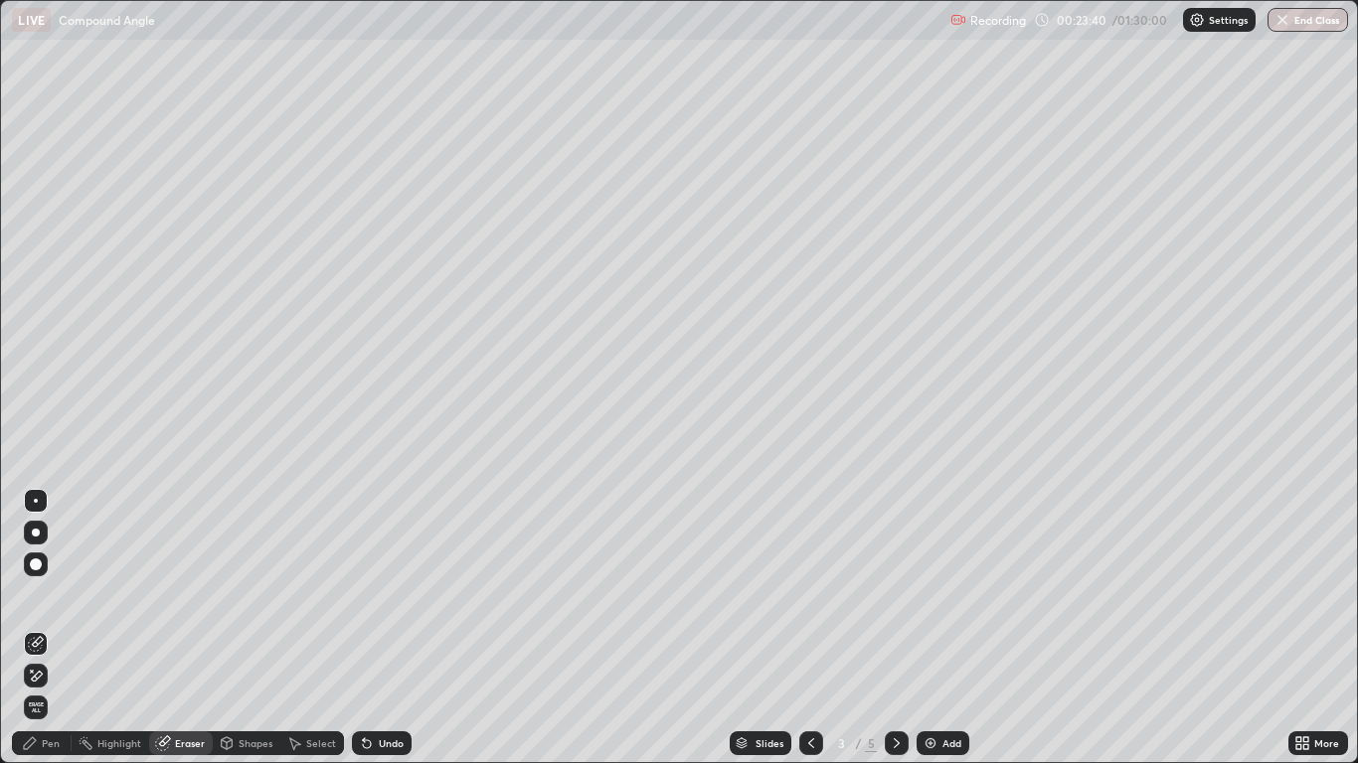
click at [35, 628] on span "Erase all" at bounding box center [36, 708] width 22 height 12
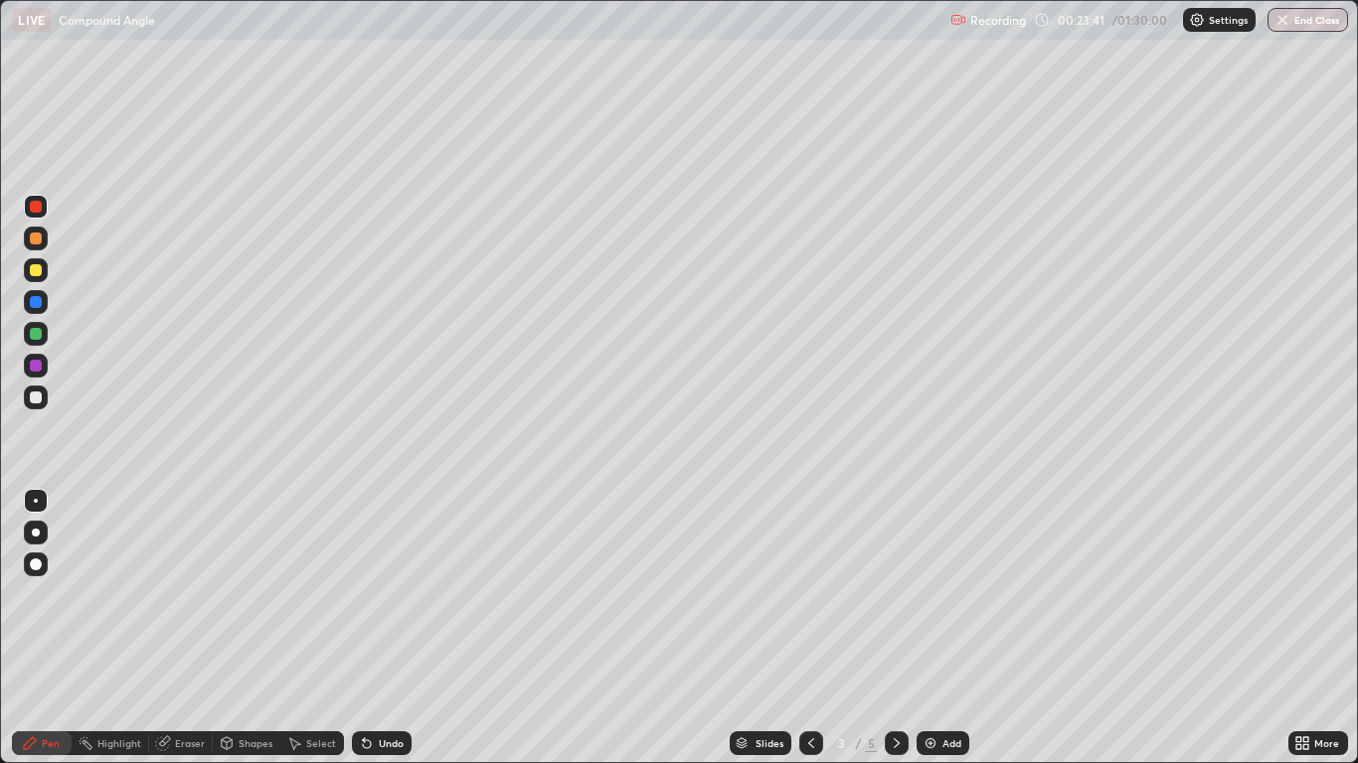
click at [810, 628] on icon at bounding box center [811, 743] width 6 height 10
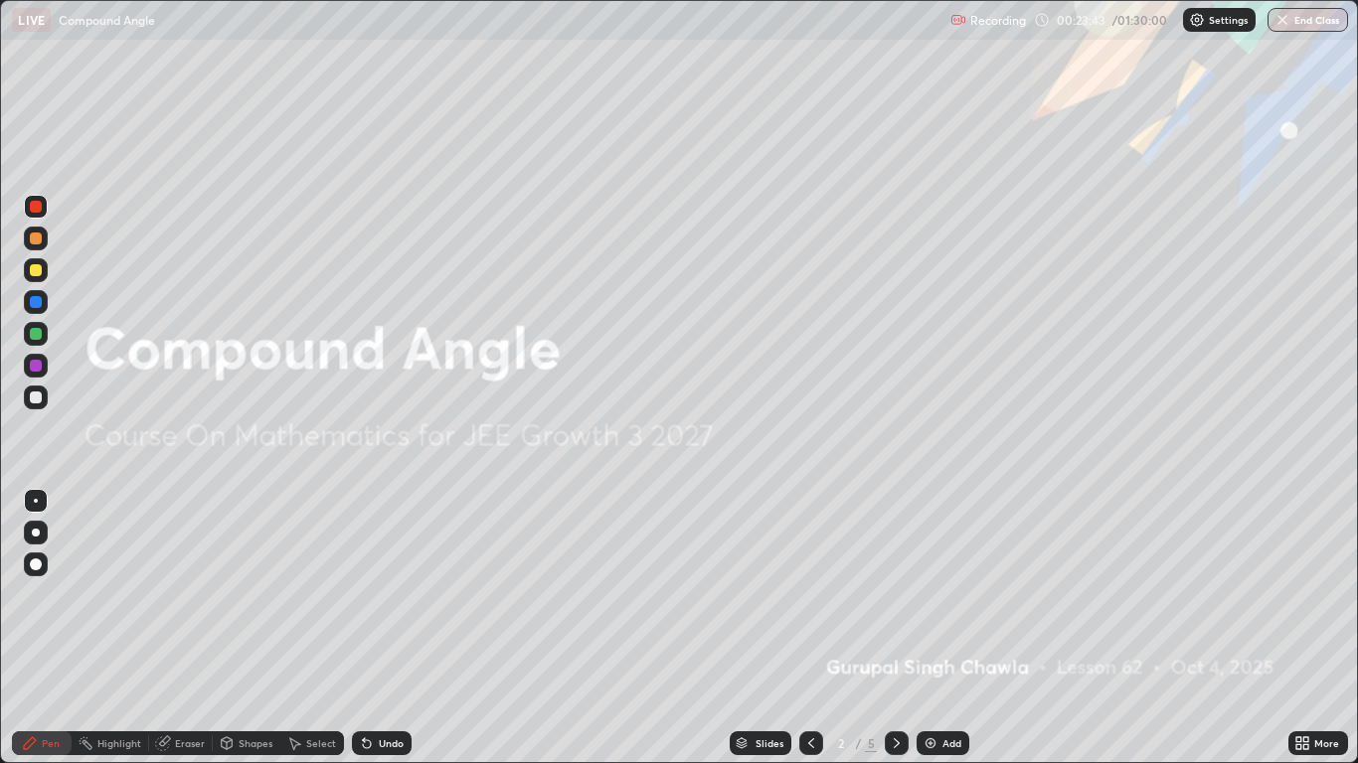
click at [896, 628] on icon at bounding box center [897, 743] width 16 height 16
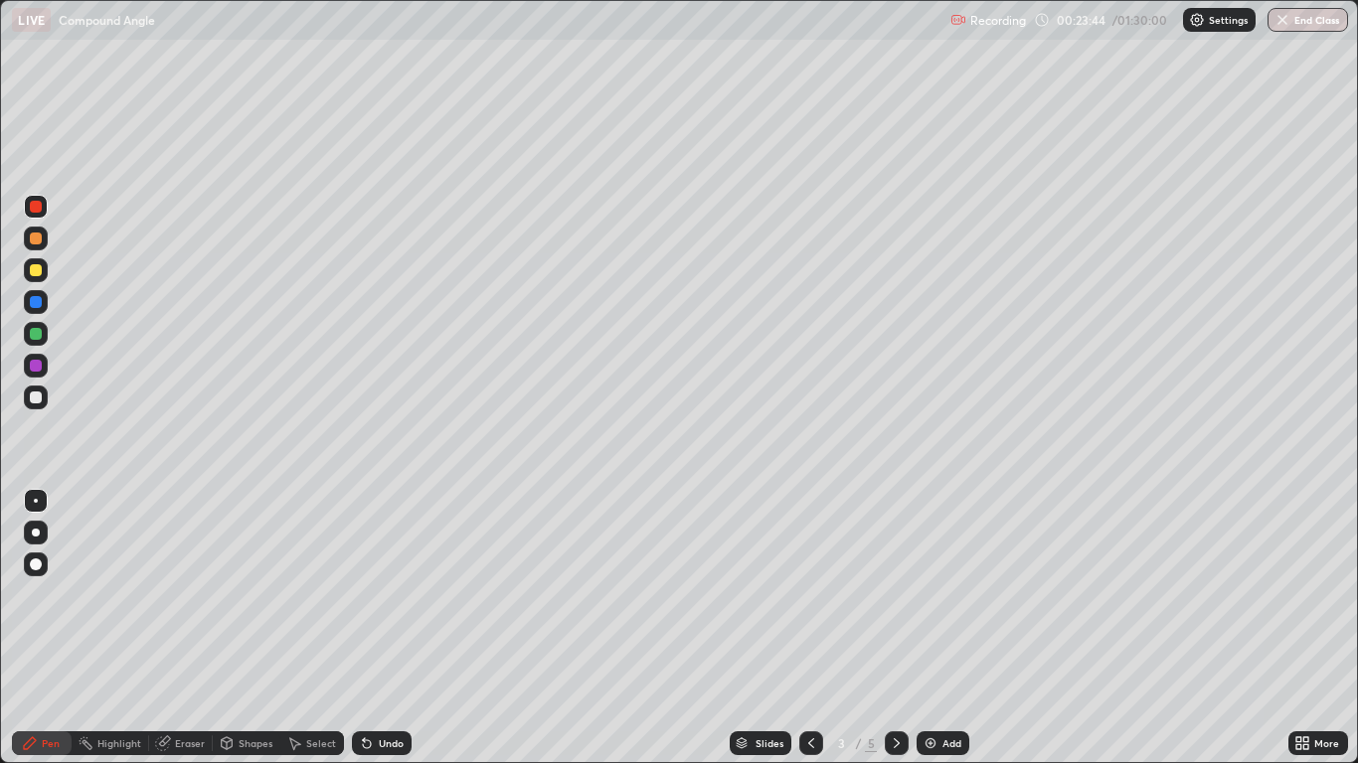
click at [907, 628] on div at bounding box center [897, 744] width 24 height 40
click at [896, 628] on icon at bounding box center [897, 743] width 16 height 16
click at [168, 628] on icon at bounding box center [163, 743] width 16 height 16
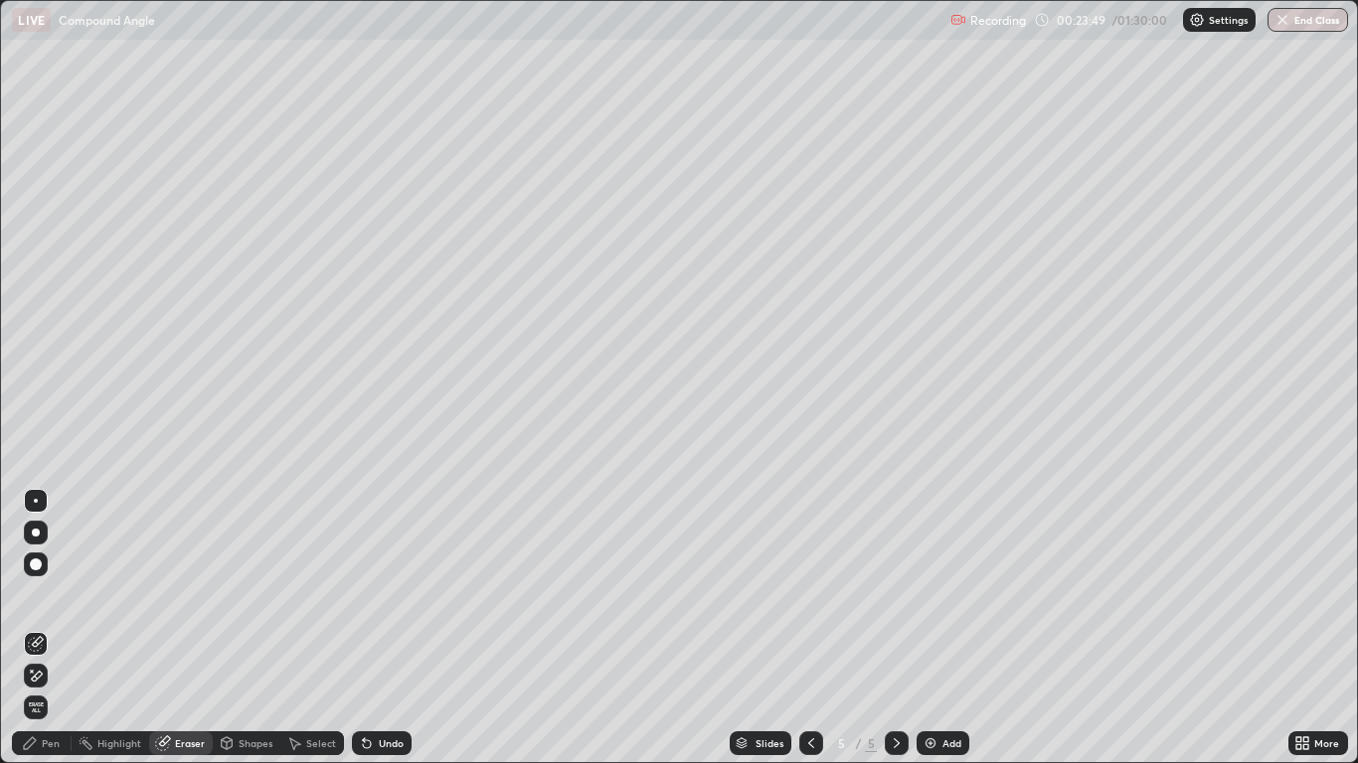
click at [36, 628] on span "Erase all" at bounding box center [36, 708] width 22 height 12
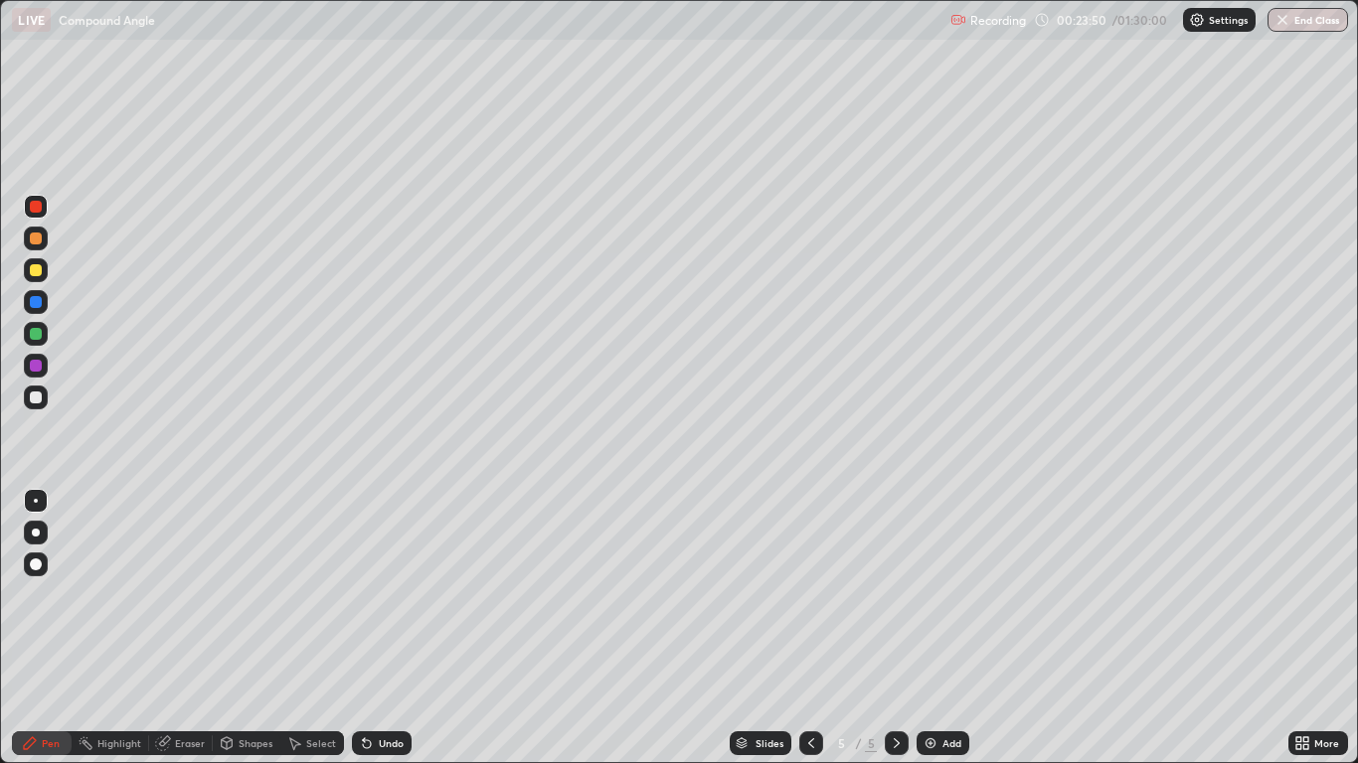
click at [811, 628] on icon at bounding box center [811, 743] width 16 height 16
click at [173, 628] on div "Eraser" at bounding box center [181, 744] width 64 height 24
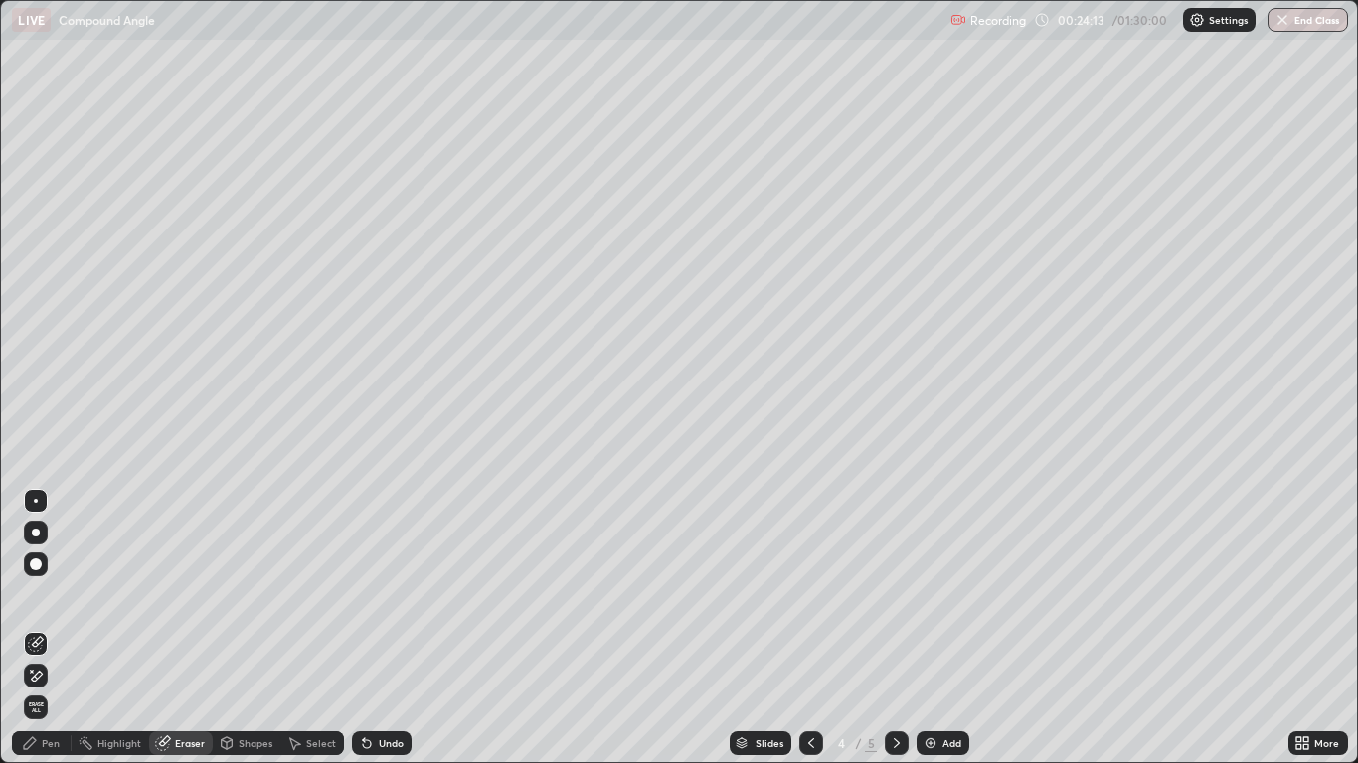
click at [36, 628] on icon at bounding box center [37, 676] width 11 height 10
click at [39, 628] on div "Pen" at bounding box center [42, 744] width 60 height 24
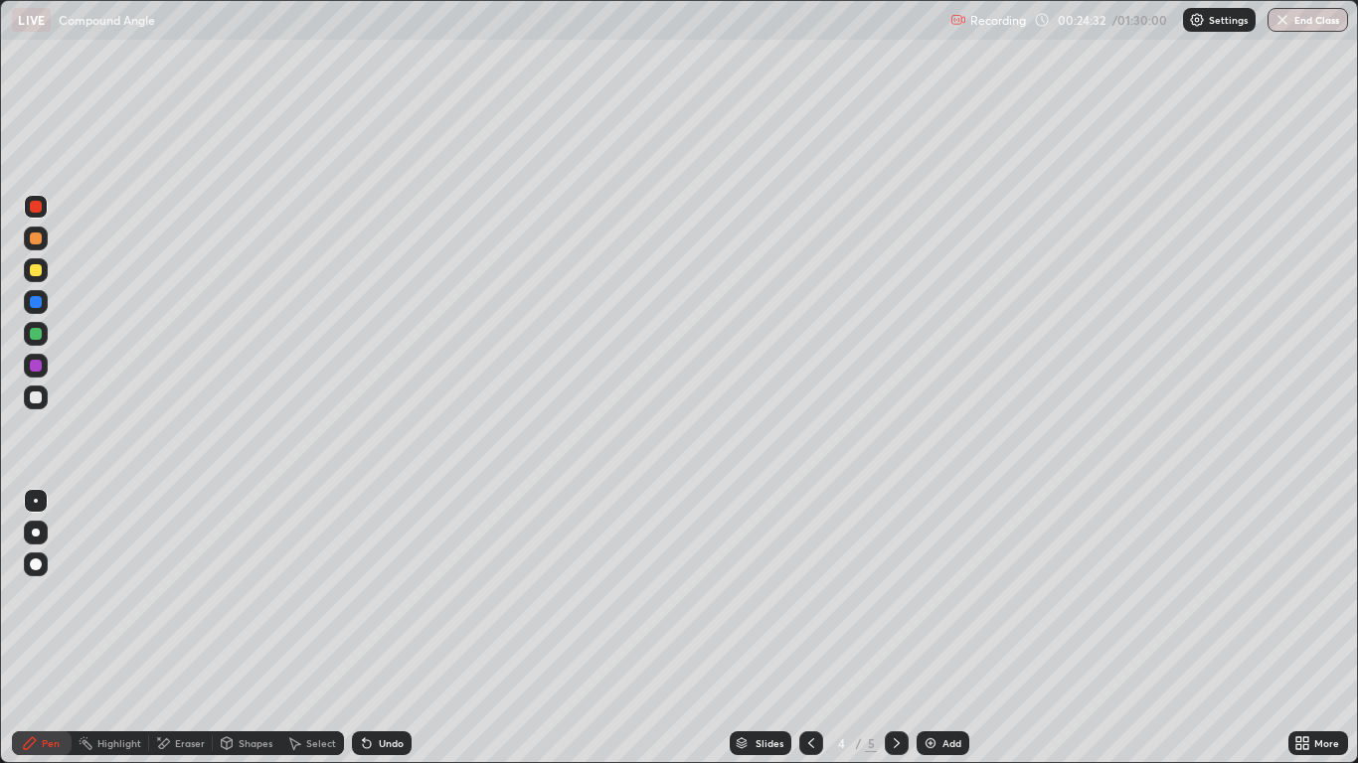
click at [35, 395] on div at bounding box center [36, 398] width 12 height 12
click at [37, 270] on div at bounding box center [36, 270] width 12 height 12
click at [37, 334] on div at bounding box center [36, 334] width 12 height 12
click at [385, 628] on div "Undo" at bounding box center [382, 744] width 60 height 24
click at [46, 366] on div at bounding box center [36, 366] width 24 height 24
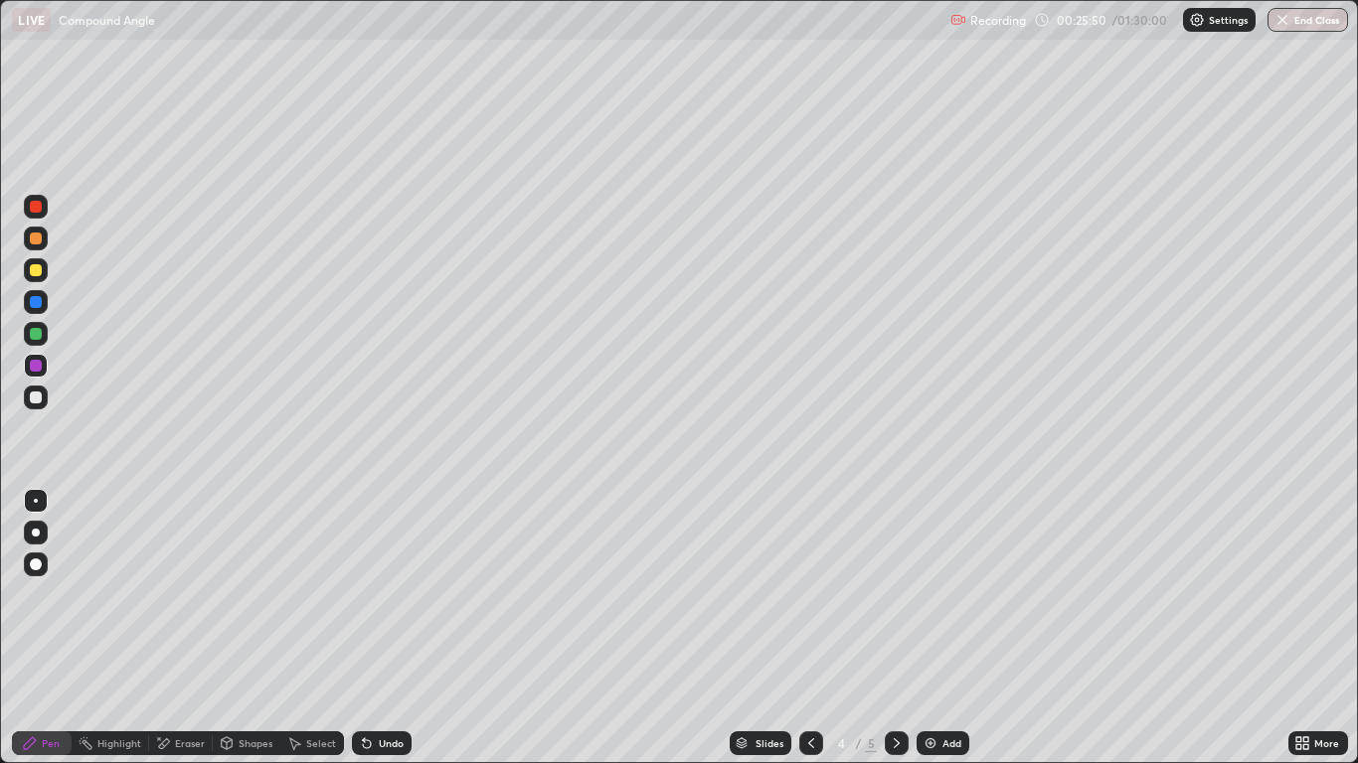
click at [39, 408] on div at bounding box center [36, 398] width 24 height 24
click at [38, 212] on div at bounding box center [36, 207] width 12 height 12
click at [35, 280] on div at bounding box center [36, 270] width 24 height 24
click at [32, 210] on div at bounding box center [36, 207] width 12 height 12
click at [956, 628] on div "Add" at bounding box center [942, 744] width 53 height 24
